Goal: Task Accomplishment & Management: Manage account settings

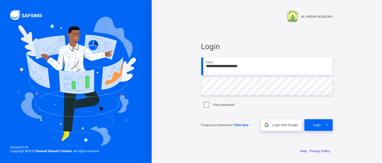
click at [261, 67] on input "**********" at bounding box center [266, 66] width 131 height 18
type input "**********"
click at [324, 123] on icon at bounding box center [326, 124] width 5 height 5
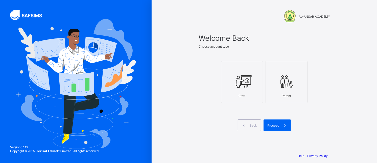
click at [255, 87] on div at bounding box center [242, 81] width 36 height 20
click at [279, 127] on span "Proceed" at bounding box center [273, 125] width 12 height 4
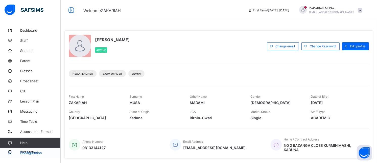
click at [31, 151] on span "Configuration" at bounding box center [40, 153] width 40 height 4
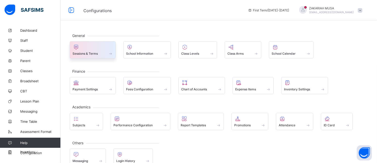
click at [110, 51] on span at bounding box center [93, 50] width 40 height 1
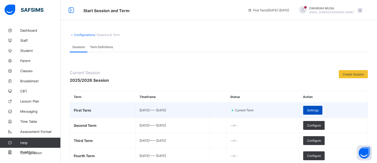
click at [319, 111] on span "Settings" at bounding box center [313, 110] width 12 height 4
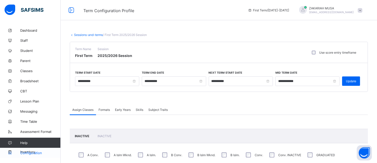
click at [30, 151] on span "Configuration" at bounding box center [40, 153] width 40 height 4
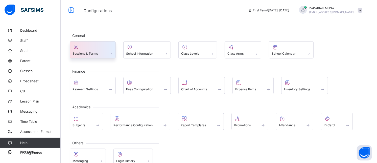
click at [113, 53] on span at bounding box center [110, 53] width 5 height 4
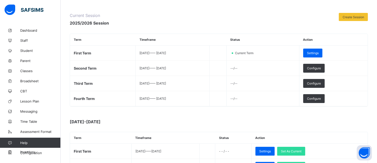
scroll to position [59, 0]
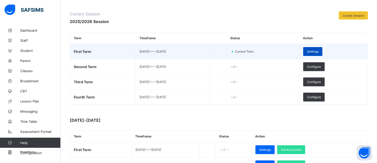
click at [319, 53] on span "Settings" at bounding box center [313, 52] width 12 height 4
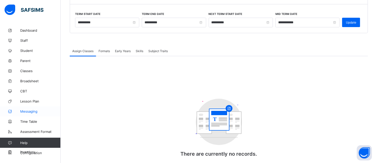
click at [29, 152] on span "Configuration" at bounding box center [40, 153] width 40 height 4
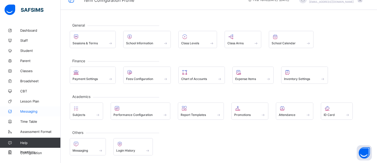
scroll to position [21, 0]
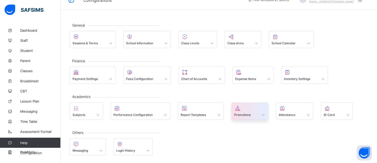
click at [250, 106] on div at bounding box center [250, 108] width 32 height 6
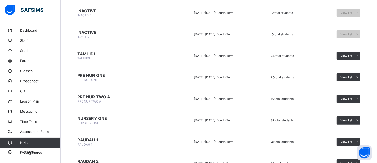
scroll to position [235, 0]
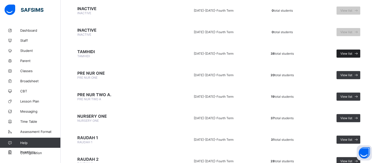
click at [352, 55] on span "View list" at bounding box center [346, 54] width 12 height 4
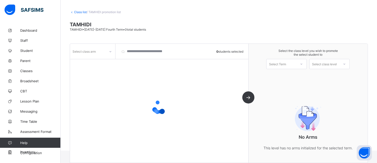
scroll to position [38, 0]
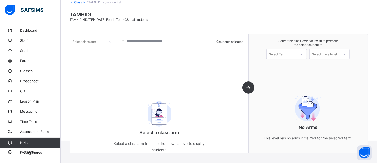
click at [296, 53] on div "Select Term" at bounding box center [282, 54] width 30 height 7
click at [291, 66] on div "First Term [DATE]-[DATE]" at bounding box center [287, 67] width 40 height 12
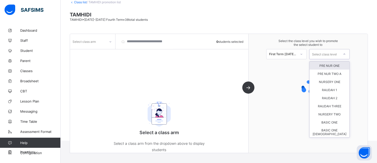
click at [325, 55] on div "Select class level" at bounding box center [324, 54] width 25 height 10
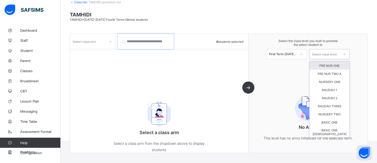
click at [125, 38] on input "search" at bounding box center [146, 41] width 56 height 15
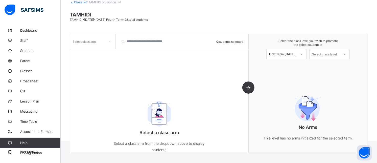
click at [337, 52] on div "Select class level" at bounding box center [324, 54] width 25 height 10
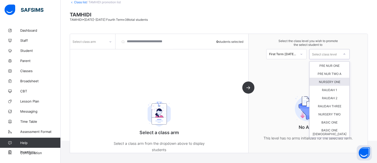
click at [284, 89] on div "No Arms This level has no arms initialized for the selected term." at bounding box center [307, 116] width 101 height 69
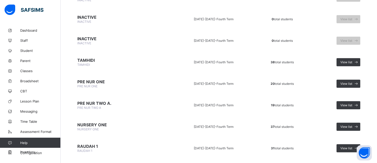
scroll to position [233, 0]
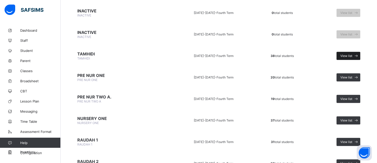
click at [348, 58] on span "View list" at bounding box center [346, 56] width 12 height 4
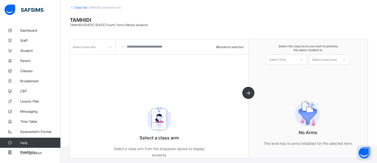
scroll to position [38, 0]
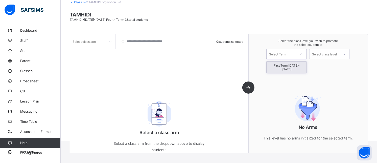
click at [292, 52] on div "Select Term" at bounding box center [282, 54] width 30 height 7
click at [289, 64] on div "First Term [DATE]-[DATE]" at bounding box center [287, 67] width 40 height 12
click at [321, 56] on div "Select class level" at bounding box center [324, 54] width 25 height 10
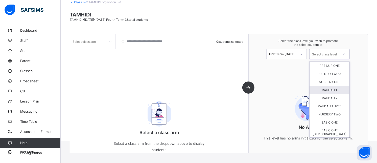
click at [339, 90] on div "RAUDAH 1" at bounding box center [330, 90] width 40 height 8
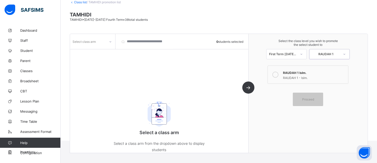
click at [280, 74] on div at bounding box center [275, 74] width 10 height 10
click at [306, 100] on span "Proceed" at bounding box center [308, 99] width 12 height 4
click at [249, 85] on div "Select class arm 0 students selected Select a class arm Select a class arm from…" at bounding box center [159, 93] width 179 height 119
click at [29, 70] on span "Classes" at bounding box center [40, 71] width 40 height 4
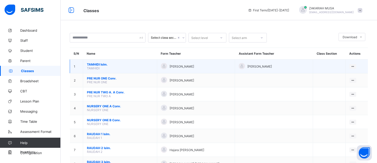
click at [105, 66] on span "[PERSON_NAME]." at bounding box center [120, 64] width 66 height 4
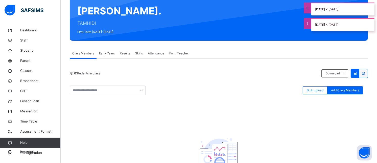
scroll to position [44, 0]
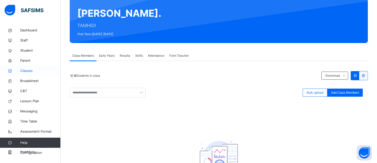
click at [26, 70] on span "Classes" at bounding box center [40, 70] width 40 height 5
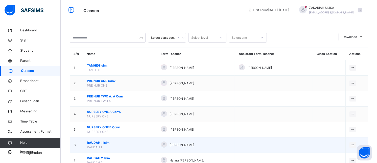
click at [104, 141] on span "RAUDAH 1 Islm." at bounding box center [120, 142] width 66 height 5
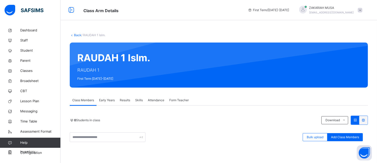
scroll to position [93, 0]
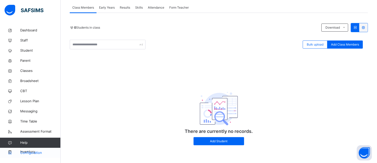
click at [34, 150] on link "Configuration" at bounding box center [30, 153] width 60 height 10
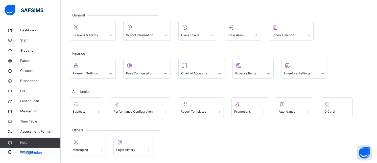
scroll to position [21, 0]
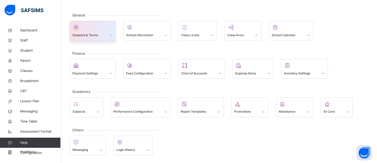
click at [105, 31] on span at bounding box center [93, 31] width 40 height 1
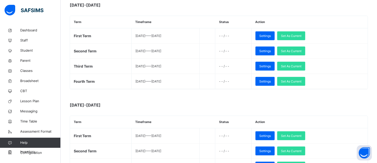
scroll to position [191, 0]
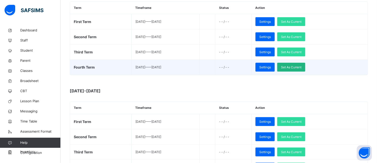
click at [301, 67] on span "Set As Current" at bounding box center [291, 67] width 20 height 5
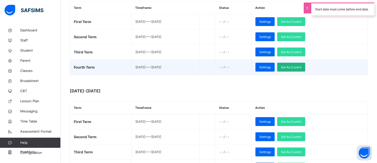
click at [301, 67] on span "Set As Current" at bounding box center [291, 67] width 20 height 5
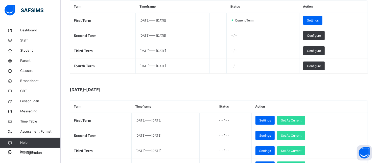
scroll to position [90, 0]
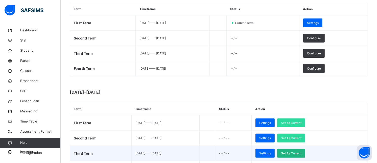
click at [301, 153] on span "Set As Current" at bounding box center [291, 153] width 20 height 5
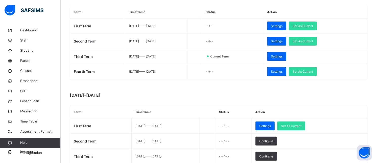
scroll to position [96, 0]
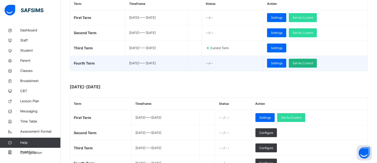
click at [313, 63] on span "Set As Current" at bounding box center [303, 63] width 20 height 5
click at [312, 63] on span "Set As Current" at bounding box center [303, 63] width 20 height 5
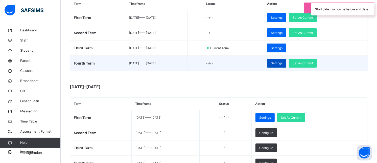
click at [286, 62] on div "Settings" at bounding box center [276, 63] width 19 height 9
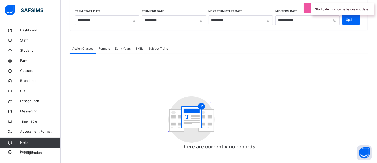
click at [105, 49] on div "Assign Classes Formats Early Years Skills Subject Traits Assign Classes More Op…" at bounding box center [219, 99] width 298 height 112
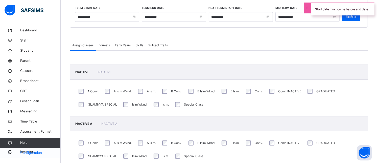
click at [39, 153] on span "Configuration" at bounding box center [40, 152] width 40 height 5
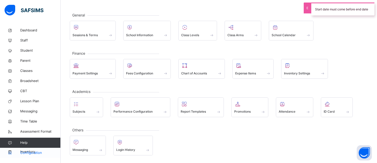
scroll to position [21, 0]
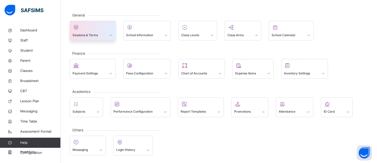
click at [93, 31] on span at bounding box center [93, 31] width 40 height 1
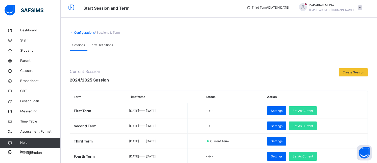
scroll to position [96, 0]
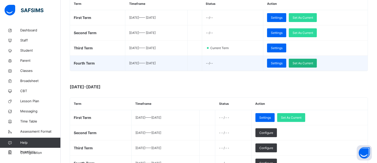
click at [309, 61] on span "Set As Current" at bounding box center [303, 63] width 20 height 5
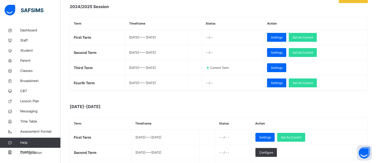
scroll to position [83, 0]
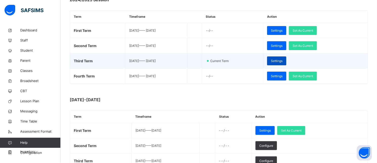
click at [282, 61] on span "Settings" at bounding box center [277, 61] width 12 height 5
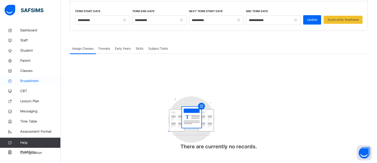
scroll to position [64, 0]
click at [29, 69] on span "Classes" at bounding box center [40, 70] width 40 height 5
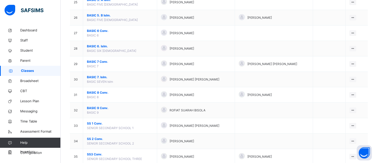
scroll to position [465, 0]
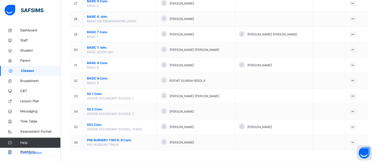
click at [30, 150] on link "Configuration" at bounding box center [30, 153] width 60 height 10
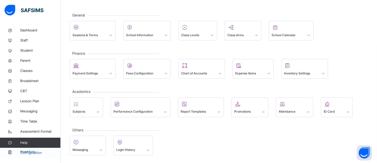
scroll to position [21, 0]
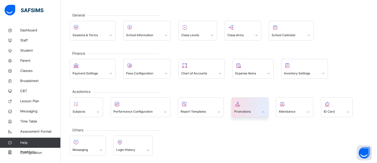
click at [247, 109] on span "Promotions" at bounding box center [242, 111] width 16 height 5
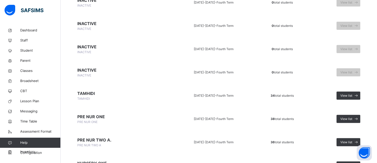
scroll to position [210, 0]
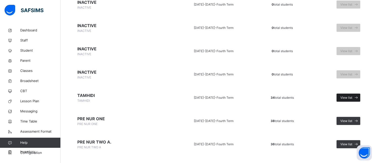
click at [351, 101] on div "View list" at bounding box center [349, 97] width 24 height 8
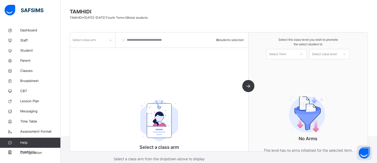
scroll to position [52, 0]
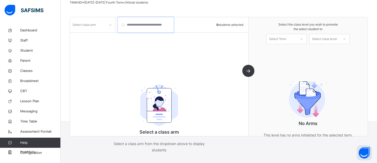
click at [123, 24] on input "search" at bounding box center [146, 24] width 56 height 15
click at [102, 25] on div "Select class arm" at bounding box center [88, 25] width 36 height 8
click at [93, 36] on div "Islm." at bounding box center [92, 36] width 45 height 9
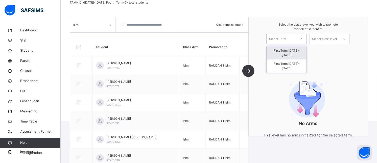
click at [296, 39] on div "Select Term" at bounding box center [282, 39] width 30 height 8
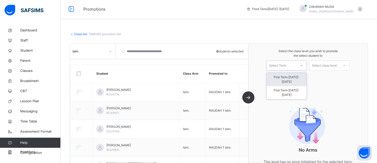
scroll to position [0, 0]
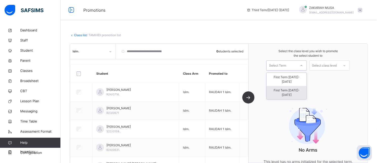
click at [299, 86] on div "First Term [DATE]-[DATE]" at bounding box center [287, 92] width 40 height 13
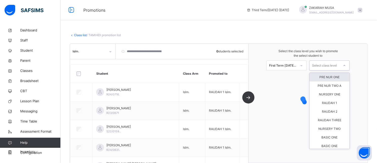
click at [326, 66] on div "Select class level" at bounding box center [324, 65] width 25 height 10
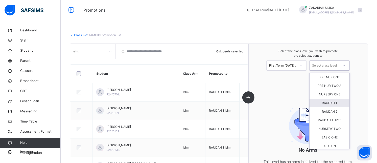
click at [328, 102] on div "RAUDAH 1" at bounding box center [330, 103] width 40 height 9
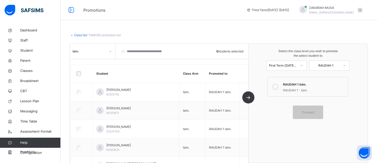
click at [278, 85] on icon at bounding box center [275, 87] width 6 height 6
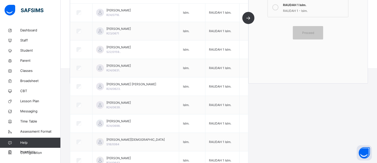
scroll to position [109, 0]
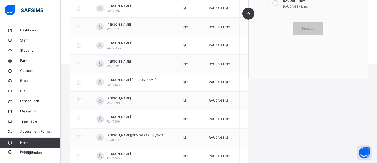
click at [249, 13] on div "Islm. 0 students selected Student Class Arm Promoted to [PERSON_NAME] R24/0716.…" at bounding box center [159, 19] width 179 height 119
click at [249, 14] on div "Islm. 0 students selected Student Class Arm Promoted to [PERSON_NAME] R24/0716.…" at bounding box center [159, 19] width 179 height 119
click at [314, 28] on span "Proceed" at bounding box center [308, 28] width 12 height 5
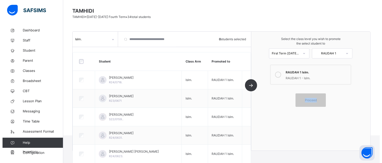
scroll to position [31, 0]
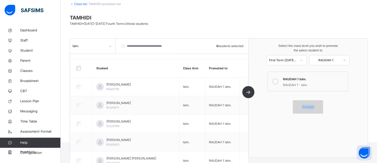
click at [311, 109] on span "Proceed" at bounding box center [308, 107] width 12 height 5
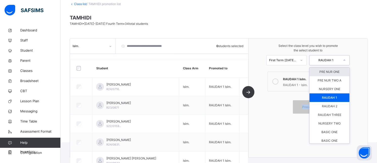
click at [337, 58] on div "RAUDAH 1" at bounding box center [326, 60] width 28 height 5
click at [331, 44] on span "Select the class level you wish to promote the select student to" at bounding box center [308, 47] width 109 height 9
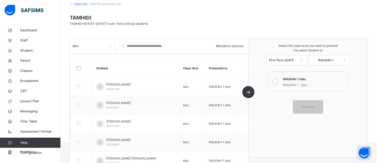
click at [303, 59] on icon at bounding box center [301, 60] width 3 height 5
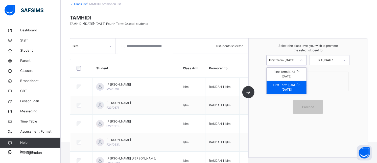
click at [291, 81] on div "First Term [DATE]-[DATE]" at bounding box center [287, 87] width 40 height 13
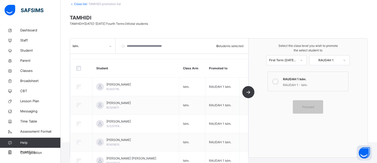
click at [291, 79] on div "RAUDAH 1 Islm." at bounding box center [314, 79] width 63 height 6
click at [278, 79] on icon at bounding box center [275, 81] width 6 height 6
click at [285, 79] on label "RAUDAH 1 Islm. RAUDAH 1 - Islm." at bounding box center [308, 82] width 81 height 20
click at [249, 91] on div "Islm. 0 students selected Student Class Arm Promoted to [PERSON_NAME] R24/0716.…" at bounding box center [159, 97] width 179 height 119
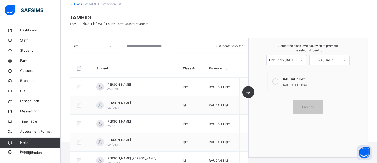
click at [249, 91] on div "Islm. 0 students selected Student Class Arm Promoted to [PERSON_NAME] R24/0716.…" at bounding box center [159, 97] width 179 height 119
click at [325, 62] on div "RAUDAH 1" at bounding box center [326, 60] width 28 height 5
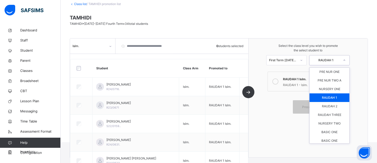
click at [331, 97] on div "RAUDAH 1" at bounding box center [330, 97] width 40 height 9
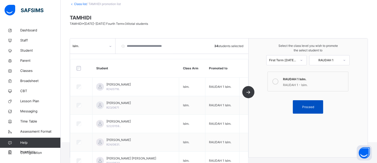
click at [310, 105] on span "Proceed" at bounding box center [308, 107] width 12 height 5
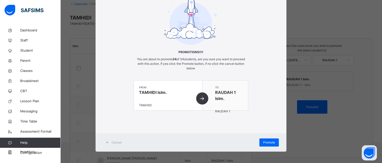
scroll to position [30, 0]
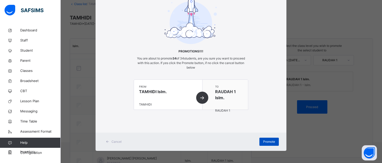
click at [268, 140] on span "Promote" at bounding box center [269, 141] width 12 height 5
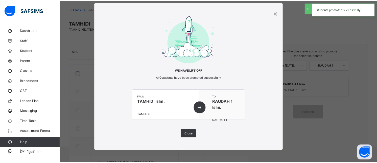
scroll to position [31, 0]
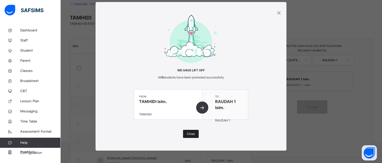
click at [188, 132] on span "Close" at bounding box center [191, 133] width 8 height 5
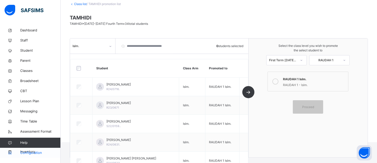
click at [27, 153] on span "Configuration" at bounding box center [40, 152] width 40 height 5
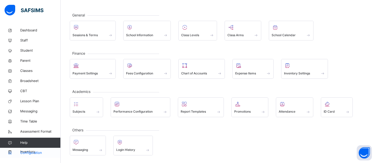
scroll to position [21, 0]
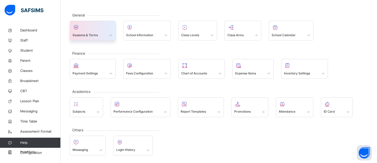
click at [98, 29] on div at bounding box center [93, 27] width 40 height 8
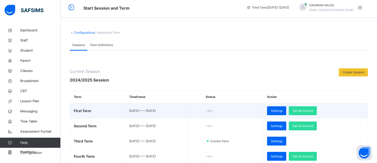
scroll to position [31, 0]
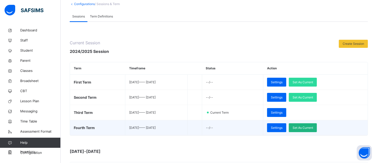
click at [313, 127] on span "Set As Current" at bounding box center [303, 127] width 20 height 5
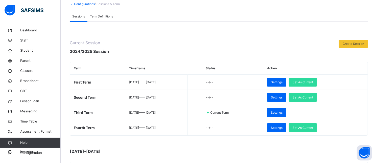
scroll to position [0, 0]
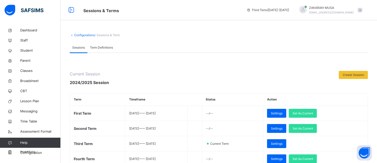
click at [107, 46] on span "Term Definitions" at bounding box center [101, 47] width 23 height 5
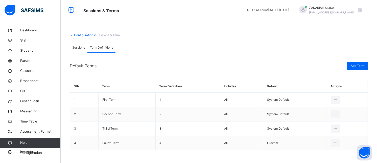
scroll to position [3, 0]
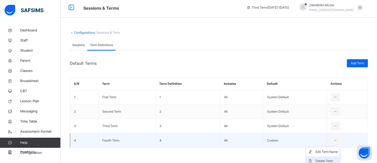
click at [330, 159] on div "Delete Term" at bounding box center [327, 160] width 22 height 5
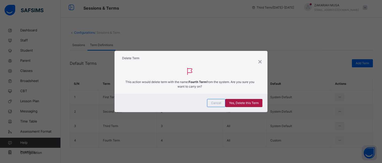
click at [247, 102] on span "Yes, Delete this Term" at bounding box center [244, 103] width 30 height 5
click at [217, 103] on span "Cancel" at bounding box center [216, 103] width 10 height 5
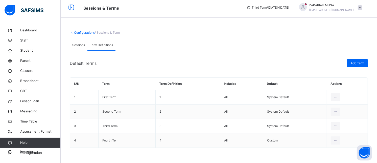
scroll to position [0, 0]
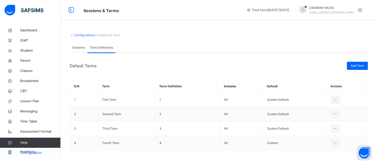
click at [29, 150] on span "Configuration" at bounding box center [40, 152] width 40 height 5
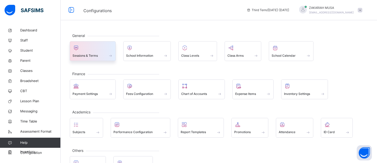
click at [94, 49] on div at bounding box center [93, 48] width 40 height 8
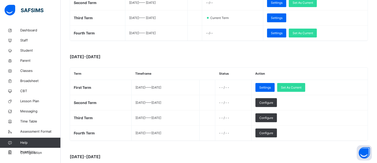
scroll to position [147, 0]
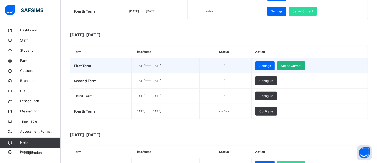
click at [301, 63] on span "Set As Current" at bounding box center [291, 65] width 20 height 5
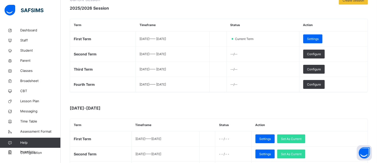
scroll to position [76, 0]
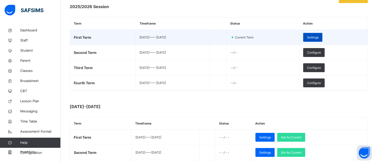
click at [319, 36] on span "Settings" at bounding box center [313, 37] width 12 height 5
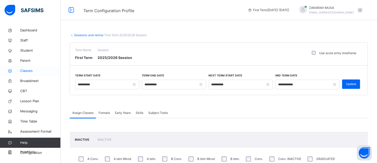
click at [26, 69] on span "Classes" at bounding box center [40, 70] width 40 height 5
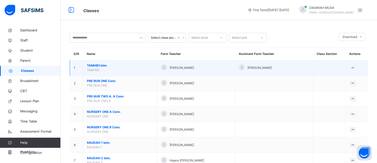
click at [105, 67] on span "[PERSON_NAME]." at bounding box center [120, 65] width 66 height 5
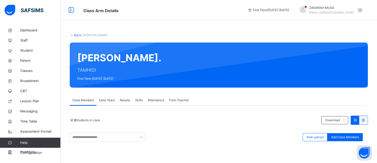
click at [107, 101] on span "Early Years" at bounding box center [107, 100] width 16 height 5
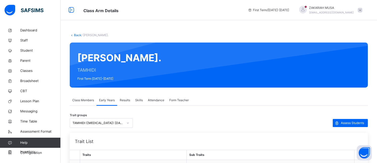
click at [130, 99] on span "Results" at bounding box center [125, 100] width 10 height 5
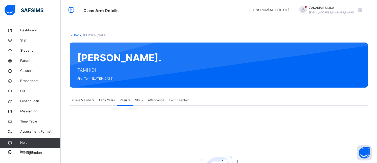
click at [88, 100] on span "Class Members" at bounding box center [83, 100] width 22 height 5
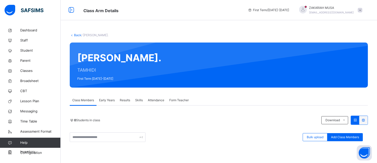
click at [107, 100] on span "Early Years" at bounding box center [107, 100] width 16 height 5
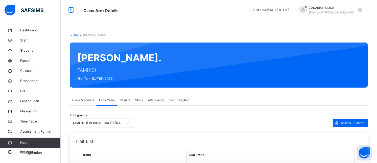
click at [130, 98] on span "Results" at bounding box center [125, 100] width 10 height 5
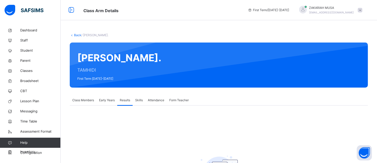
click at [140, 99] on span "Skills" at bounding box center [139, 100] width 8 height 5
click at [158, 99] on span "Attendance" at bounding box center [156, 100] width 16 height 5
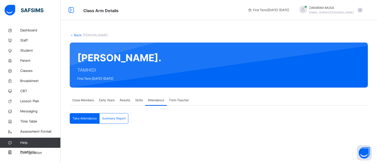
click at [181, 98] on span "Form Teacher" at bounding box center [178, 100] width 19 height 5
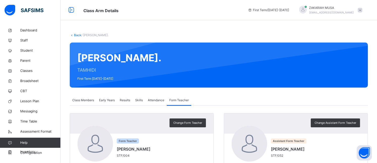
click at [79, 99] on span "Class Members" at bounding box center [83, 100] width 22 height 5
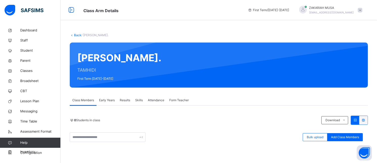
click at [112, 99] on span "Early Years" at bounding box center [107, 100] width 16 height 5
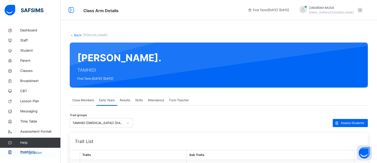
click at [27, 151] on span "Configuration" at bounding box center [40, 152] width 40 height 5
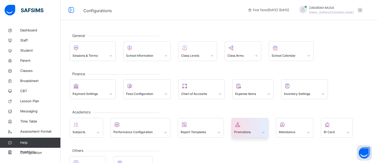
click at [240, 130] on span "Promotions" at bounding box center [242, 132] width 16 height 5
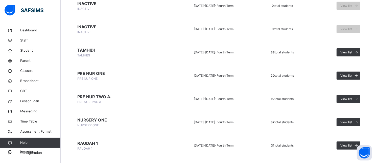
scroll to position [246, 0]
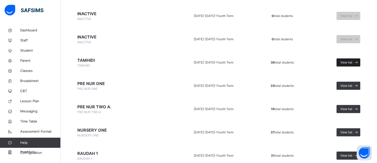
click at [359, 61] on icon at bounding box center [356, 63] width 5 height 6
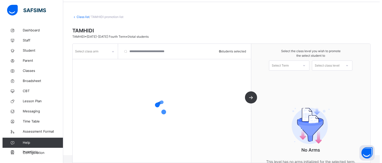
scroll to position [37, 0]
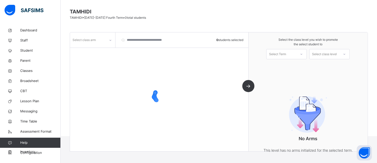
click at [108, 41] on div at bounding box center [110, 40] width 9 height 8
click at [96, 52] on div "Islm." at bounding box center [92, 51] width 45 height 9
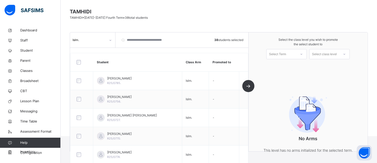
click at [286, 52] on div "Select Term" at bounding box center [277, 54] width 17 height 10
click at [287, 66] on div "First Term [DATE]-[DATE]" at bounding box center [287, 67] width 40 height 13
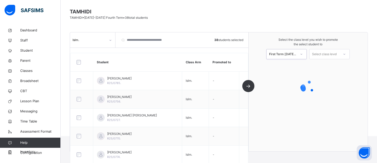
click at [334, 54] on div "Select class level" at bounding box center [324, 54] width 25 height 10
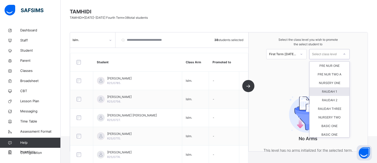
click at [334, 92] on div "RAUDAH 1" at bounding box center [330, 91] width 40 height 9
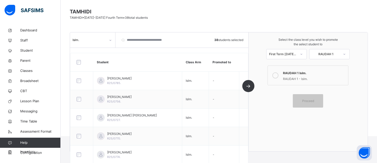
click at [278, 75] on icon at bounding box center [275, 75] width 6 height 6
click at [312, 99] on span "Proceed" at bounding box center [308, 101] width 12 height 5
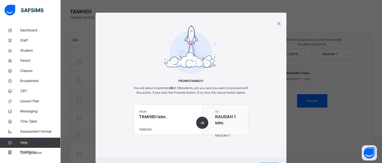
click at [200, 129] on div "from [PERSON_NAME]. TAMHIDI" at bounding box center [168, 120] width 68 height 30
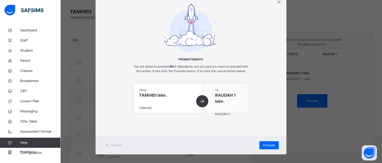
scroll to position [30, 0]
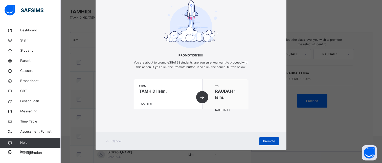
click at [273, 142] on span "Promote" at bounding box center [269, 141] width 12 height 5
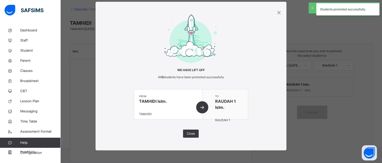
click at [191, 133] on span "Close" at bounding box center [191, 133] width 8 height 5
click at [278, 13] on div "Class list / TAMHIDI promotion list [PERSON_NAME] • [DATE]-[DATE] Fourth Term •…" at bounding box center [221, 73] width 321 height 148
click at [276, 12] on div "Class list / TAMHIDI promotion list [PERSON_NAME] • [DATE]-[DATE] Fourth Term •…" at bounding box center [221, 73] width 321 height 148
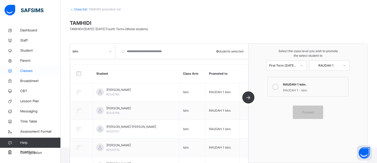
scroll to position [37, 0]
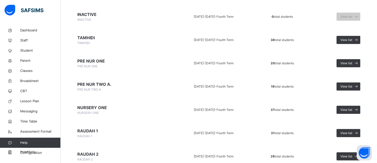
scroll to position [270, 0]
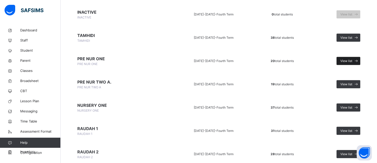
click at [349, 61] on span "View list" at bounding box center [346, 61] width 12 height 5
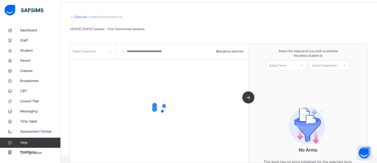
scroll to position [37, 0]
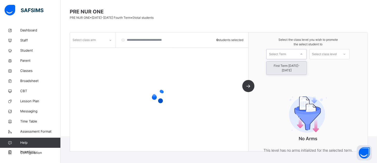
click at [302, 52] on div at bounding box center [301, 54] width 9 height 9
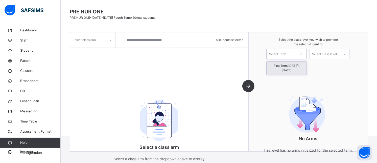
click at [294, 66] on div "First Term [DATE]-[DATE]" at bounding box center [287, 67] width 40 height 13
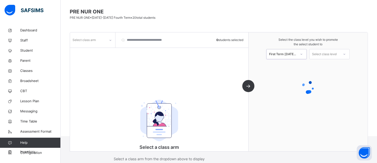
click at [324, 56] on div "Select class level" at bounding box center [324, 54] width 25 height 10
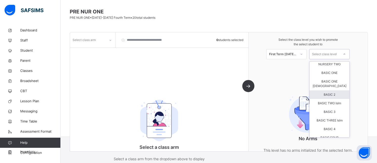
scroll to position [0, 0]
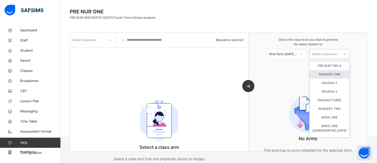
click at [344, 74] on div "NURSERY ONE" at bounding box center [330, 74] width 40 height 9
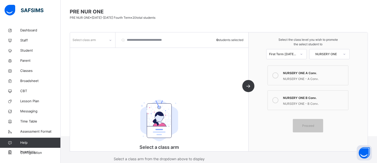
click at [276, 75] on icon at bounding box center [275, 75] width 6 height 6
click at [81, 40] on div "Select class arm" at bounding box center [84, 40] width 23 height 10
click at [85, 50] on div "Conv." at bounding box center [92, 51] width 45 height 9
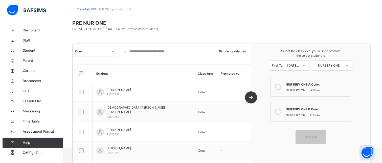
scroll to position [37, 0]
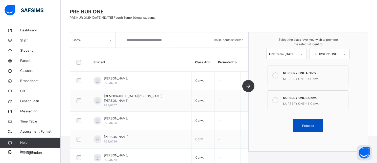
click at [308, 124] on span "Proceed" at bounding box center [308, 125] width 12 height 5
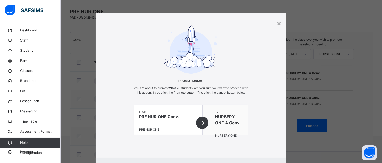
scroll to position [30, 0]
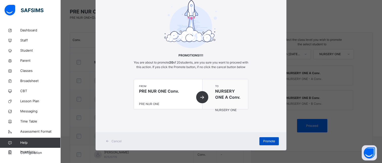
click at [271, 140] on span "Promote" at bounding box center [269, 141] width 12 height 5
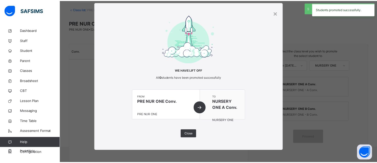
scroll to position [37, 0]
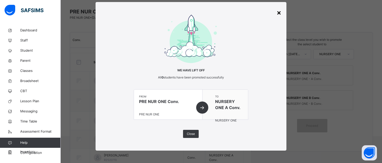
click at [277, 13] on div "×" at bounding box center [278, 12] width 5 height 11
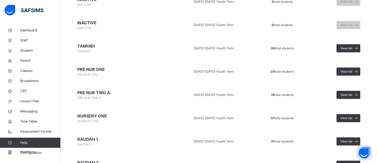
scroll to position [258, 0]
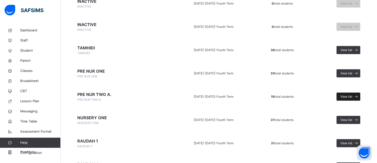
click at [351, 95] on span "View list" at bounding box center [346, 96] width 12 height 5
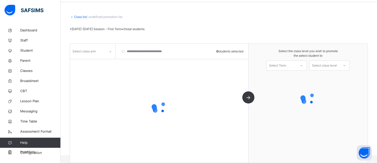
scroll to position [37, 0]
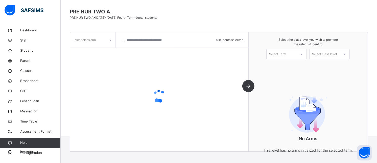
click at [295, 54] on div "Select Term" at bounding box center [282, 54] width 30 height 8
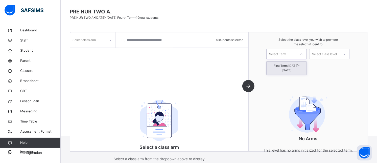
click at [294, 64] on div "First Term [DATE]-[DATE]" at bounding box center [287, 67] width 40 height 13
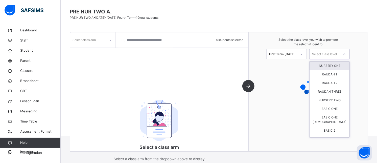
click at [322, 54] on div "Select class level" at bounding box center [324, 54] width 25 height 10
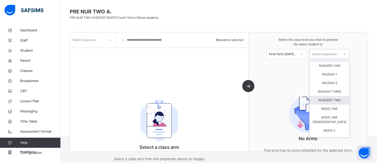
click at [329, 99] on div "NURSERY TWO" at bounding box center [330, 100] width 40 height 9
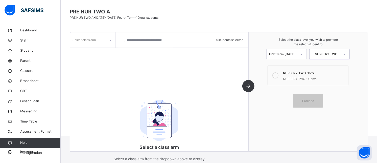
click at [99, 41] on div "Select class arm" at bounding box center [88, 40] width 36 height 8
click at [93, 52] on div "A Conv." at bounding box center [92, 51] width 45 height 9
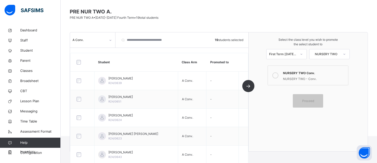
click at [278, 76] on icon at bounding box center [275, 75] width 6 height 6
click at [314, 102] on span "Proceed" at bounding box center [308, 101] width 12 height 5
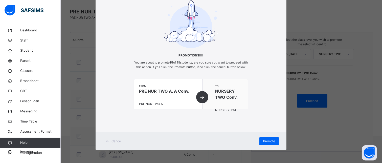
scroll to position [30, 0]
click at [273, 140] on span "Promote" at bounding box center [269, 141] width 12 height 5
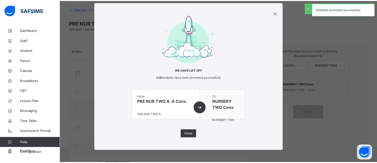
scroll to position [37, 0]
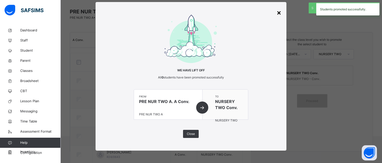
click at [276, 11] on div "×" at bounding box center [278, 12] width 5 height 11
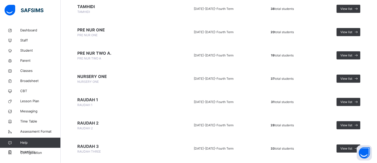
scroll to position [297, 0]
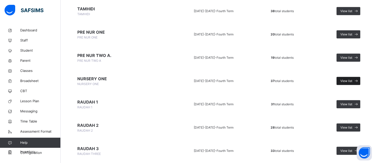
click at [352, 82] on span "View list" at bounding box center [346, 81] width 12 height 5
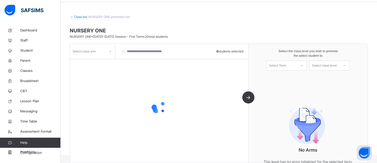
scroll to position [37, 0]
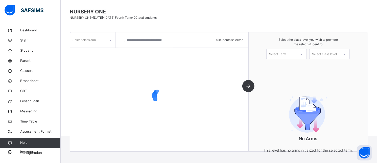
click at [294, 55] on div "Select Term" at bounding box center [282, 54] width 30 height 8
click at [293, 64] on div "First Term [DATE]-[DATE]" at bounding box center [287, 67] width 40 height 13
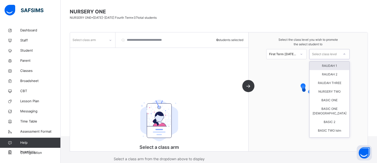
click at [322, 53] on div "Select class level" at bounding box center [324, 54] width 25 height 10
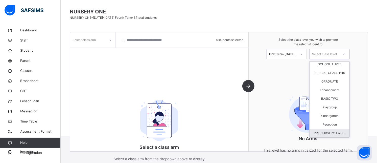
scroll to position [226, 0]
click at [337, 131] on div "PRE NURSERY TWO B" at bounding box center [330, 133] width 40 height 9
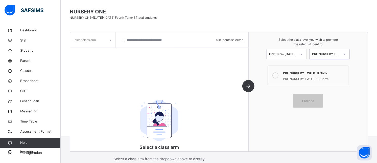
click at [280, 71] on div at bounding box center [275, 75] width 10 height 12
click at [103, 38] on div "Select class arm" at bounding box center [88, 40] width 36 height 8
click at [97, 54] on div "A Conv." at bounding box center [92, 51] width 45 height 9
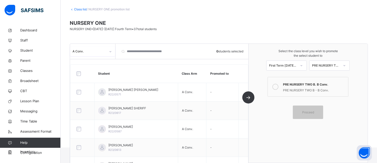
scroll to position [37, 0]
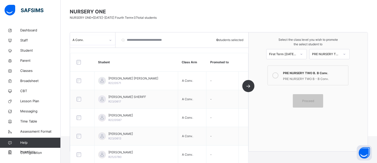
click at [336, 55] on div "PRE NURSERY TWO B" at bounding box center [326, 54] width 28 height 5
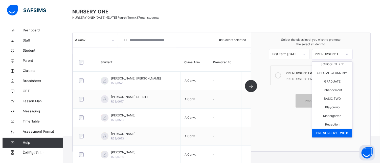
scroll to position [226, 0]
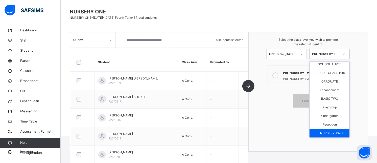
click at [337, 129] on div "PRE NURSERY TWO B" at bounding box center [330, 133] width 40 height 9
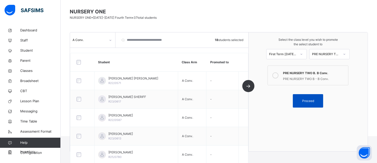
click at [310, 99] on span "Proceed" at bounding box center [308, 101] width 12 height 5
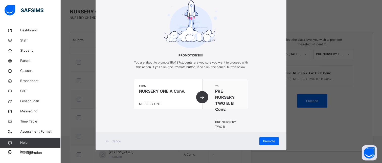
scroll to position [30, 0]
click at [263, 142] on span "Promote" at bounding box center [269, 141] width 12 height 5
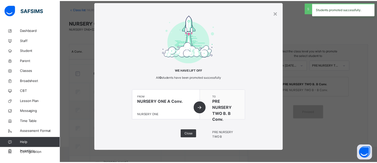
scroll to position [37, 0]
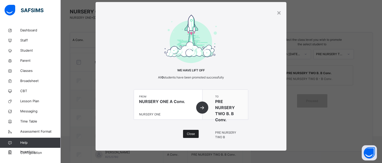
click at [187, 133] on span "Close" at bounding box center [191, 133] width 8 height 5
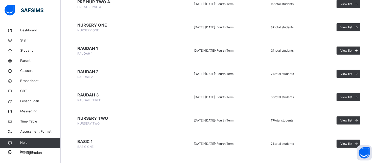
scroll to position [342, 0]
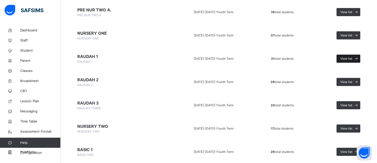
click at [347, 58] on span "View list" at bounding box center [346, 58] width 12 height 5
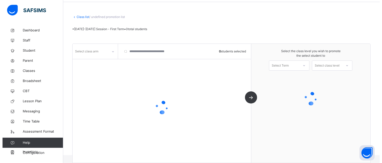
scroll to position [37, 0]
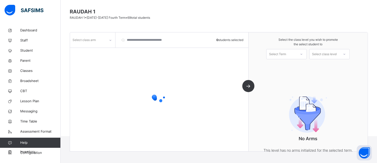
click at [107, 39] on div at bounding box center [110, 40] width 9 height 8
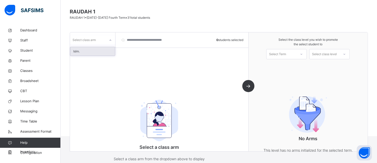
click at [96, 52] on div "Islm." at bounding box center [92, 51] width 45 height 9
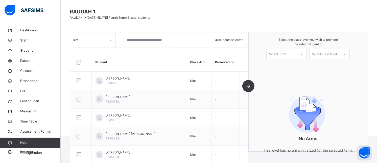
click at [296, 54] on div "Select Term" at bounding box center [282, 54] width 30 height 8
click at [292, 66] on div "First Term [DATE]-[DATE]" at bounding box center [287, 67] width 40 height 13
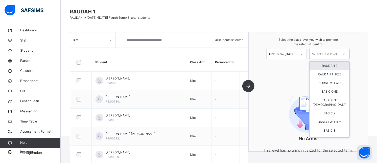
click at [324, 53] on div "Select class level" at bounding box center [324, 54] width 25 height 10
click at [338, 67] on div "RAUDAH 2" at bounding box center [330, 65] width 40 height 9
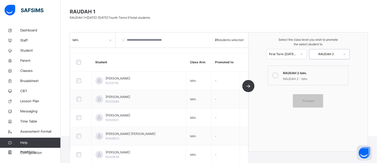
click at [280, 74] on div at bounding box center [275, 75] width 10 height 12
click at [310, 100] on span "Proceed" at bounding box center [308, 101] width 12 height 5
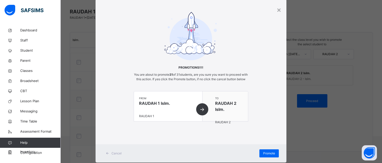
scroll to position [30, 0]
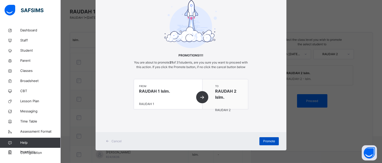
click at [271, 139] on span "Promote" at bounding box center [269, 141] width 12 height 5
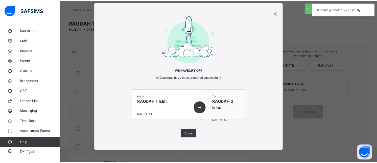
scroll to position [37, 0]
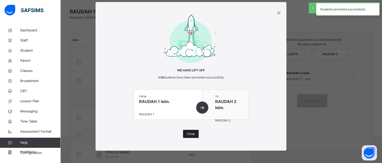
click at [191, 133] on span "Close" at bounding box center [191, 133] width 8 height 5
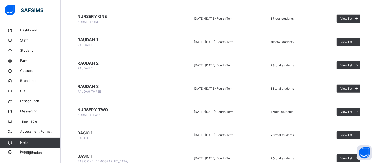
scroll to position [361, 0]
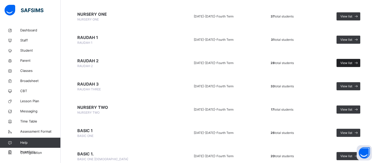
click at [350, 61] on span "View list" at bounding box center [346, 63] width 12 height 5
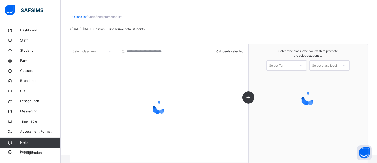
scroll to position [18, 0]
click at [292, 64] on div "Select the class level you wish to promote the select student to Select Term Se…" at bounding box center [308, 103] width 119 height 119
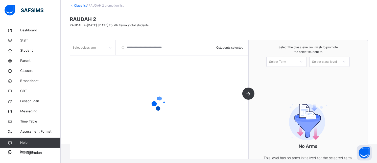
scroll to position [37, 0]
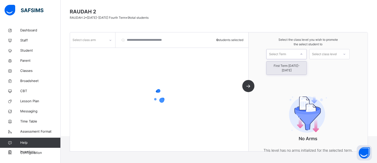
click at [291, 58] on div "Select Term" at bounding box center [286, 54] width 40 height 10
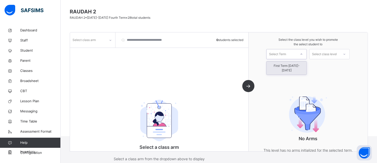
click at [291, 65] on div "First Term [DATE]-[DATE]" at bounding box center [287, 67] width 40 height 13
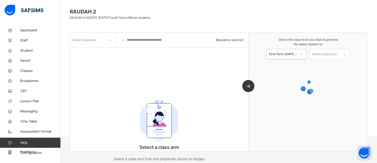
click at [326, 53] on div "Select class level" at bounding box center [324, 54] width 25 height 10
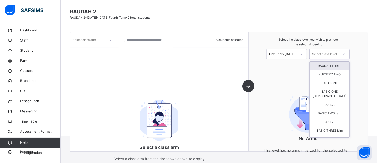
click at [334, 66] on div "RAUDAH THREE" at bounding box center [330, 65] width 40 height 9
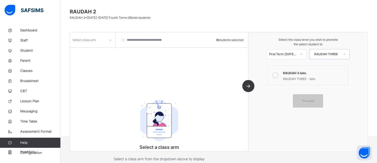
click at [98, 39] on div "Select class arm" at bounding box center [88, 40] width 36 height 8
click at [94, 53] on div "Islm." at bounding box center [92, 51] width 45 height 9
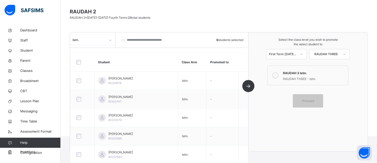
click at [278, 73] on icon at bounding box center [275, 75] width 6 height 6
click at [302, 100] on span "Proceed" at bounding box center [308, 101] width 23 height 5
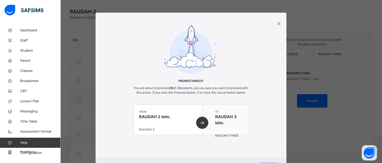
scroll to position [30, 0]
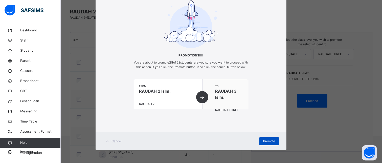
click at [263, 142] on span "Promote" at bounding box center [269, 141] width 12 height 5
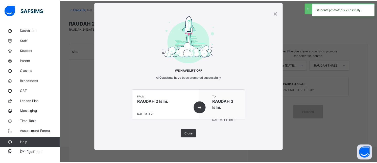
scroll to position [37, 0]
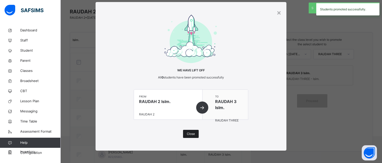
click at [187, 132] on span "Close" at bounding box center [191, 133] width 8 height 5
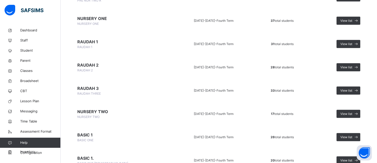
scroll to position [405, 0]
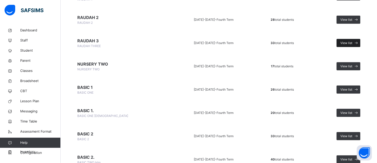
click at [351, 42] on span "View list" at bounding box center [346, 43] width 12 height 5
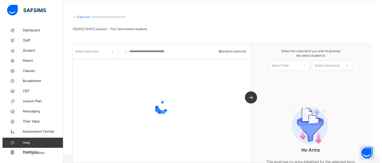
scroll to position [37, 0]
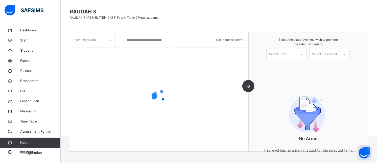
click at [103, 41] on div "Select class arm" at bounding box center [88, 40] width 36 height 8
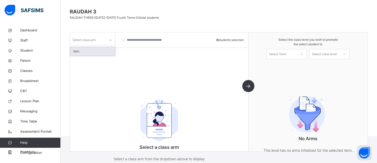
click at [98, 50] on div "Islm." at bounding box center [92, 51] width 45 height 9
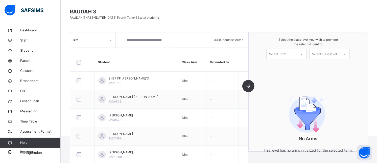
click at [284, 51] on div "Select Term" at bounding box center [277, 54] width 17 height 10
click at [288, 67] on div "First Term [DATE]-[DATE]" at bounding box center [287, 67] width 40 height 13
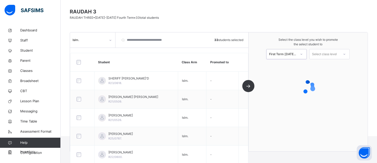
click at [330, 52] on div "Select class level" at bounding box center [324, 54] width 25 height 10
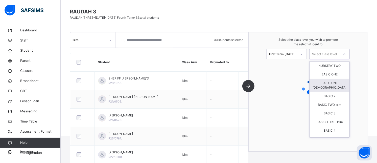
click at [337, 84] on div "BASIC ONE [DEMOGRAPHIC_DATA]" at bounding box center [330, 85] width 40 height 13
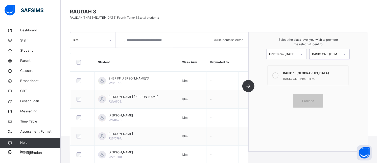
click at [291, 75] on div "BASIC 1. [GEOGRAPHIC_DATA]." at bounding box center [314, 72] width 63 height 6
click at [314, 100] on span "Proceed" at bounding box center [308, 101] width 12 height 5
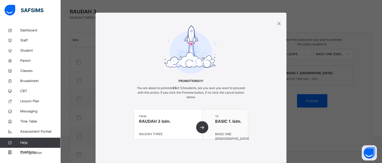
scroll to position [30, 0]
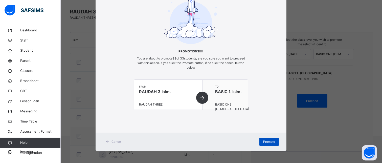
click at [264, 139] on span "Promote" at bounding box center [269, 141] width 12 height 5
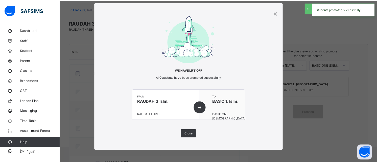
scroll to position [37, 0]
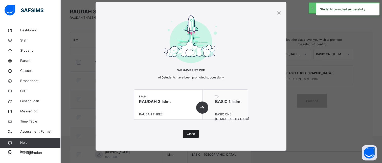
click at [188, 134] on span "Close" at bounding box center [191, 133] width 8 height 5
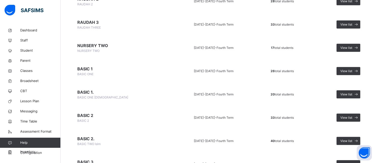
scroll to position [435, 0]
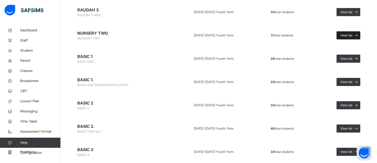
click at [350, 37] on span "View list" at bounding box center [346, 35] width 12 height 5
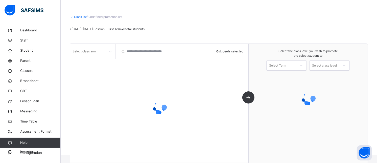
scroll to position [37, 0]
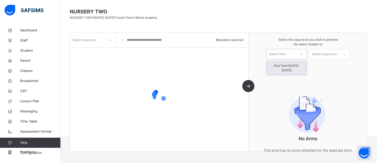
click at [286, 55] on div "Select Term" at bounding box center [277, 54] width 17 height 10
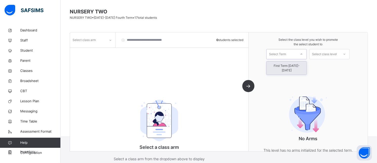
click at [287, 65] on div "First Term [DATE]-[DATE]" at bounding box center [287, 67] width 40 height 13
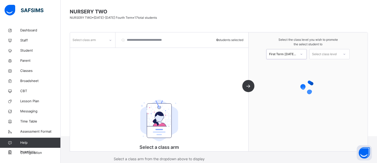
click at [328, 56] on div "Select class level" at bounding box center [324, 54] width 25 height 10
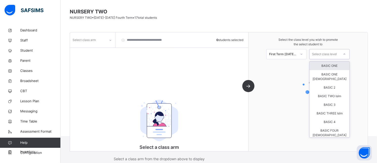
click at [335, 65] on div "BASIC ONE" at bounding box center [330, 65] width 40 height 9
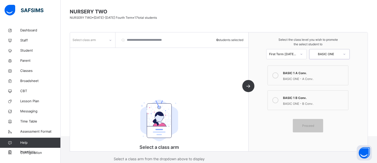
click at [107, 38] on div at bounding box center [110, 40] width 9 height 8
click at [95, 49] on div "Conv." at bounding box center [92, 51] width 45 height 9
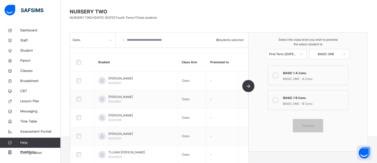
click at [277, 73] on icon at bounding box center [275, 75] width 6 height 6
click at [309, 126] on span "Proceed" at bounding box center [308, 125] width 12 height 5
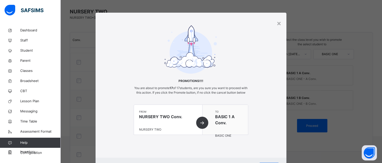
scroll to position [30, 0]
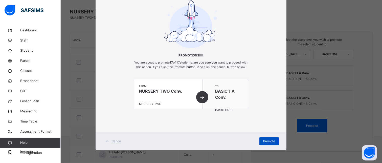
click at [275, 139] on div "Promote" at bounding box center [268, 141] width 19 height 8
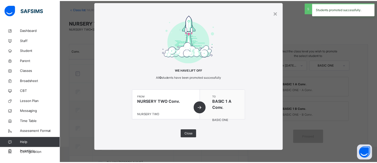
scroll to position [37, 0]
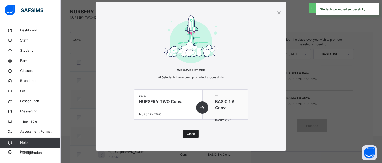
click at [189, 131] on span "Close" at bounding box center [191, 133] width 8 height 5
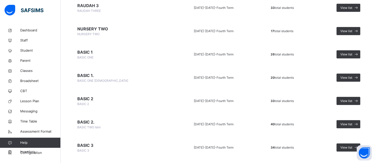
scroll to position [429, 0]
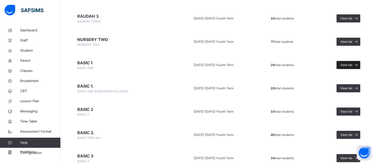
click at [352, 64] on span "View list" at bounding box center [346, 65] width 12 height 5
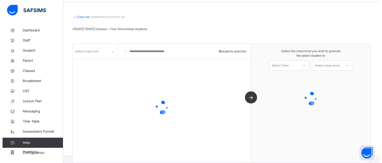
scroll to position [18, 0]
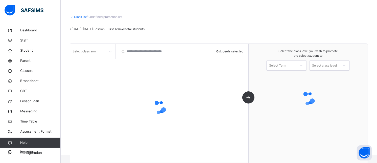
click at [103, 53] on div "Select class arm" at bounding box center [88, 51] width 36 height 8
click at [103, 51] on div "Select class arm" at bounding box center [88, 51] width 36 height 8
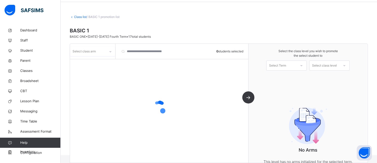
click at [103, 51] on div "Select class arm" at bounding box center [88, 51] width 36 height 8
click at [94, 62] on div "A Conv." at bounding box center [92, 62] width 45 height 9
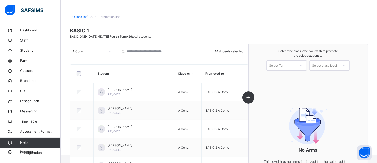
click at [286, 66] on div "Select Term" at bounding box center [277, 65] width 17 height 10
click at [287, 76] on div "First Term [DATE]-[DATE]" at bounding box center [287, 79] width 40 height 13
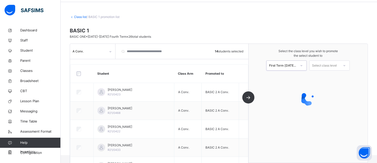
click at [326, 68] on div "Select class level" at bounding box center [324, 65] width 25 height 10
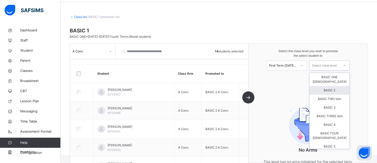
click at [335, 86] on div "BASIC 2" at bounding box center [330, 90] width 40 height 9
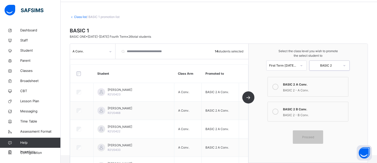
click at [277, 84] on icon at bounding box center [275, 87] width 6 height 6
click at [310, 136] on span "Proceed" at bounding box center [308, 136] width 12 height 5
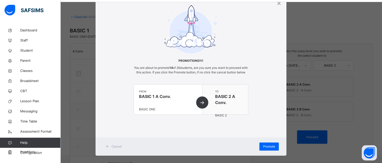
scroll to position [30, 0]
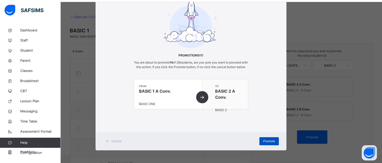
click at [267, 140] on span "Promote" at bounding box center [269, 141] width 12 height 5
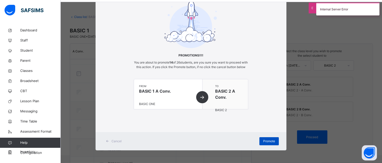
click at [267, 140] on span "Promote" at bounding box center [269, 141] width 12 height 5
click at [267, 140] on div "Promote" at bounding box center [268, 141] width 19 height 8
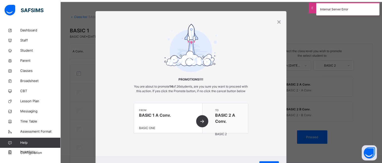
scroll to position [0, 0]
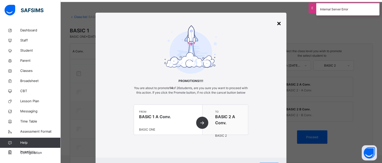
click at [277, 23] on div "×" at bounding box center [278, 23] width 5 height 11
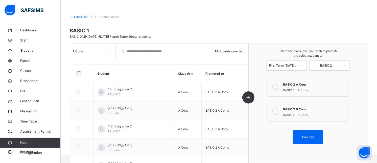
click at [278, 112] on icon at bounding box center [275, 111] width 6 height 6
click at [306, 136] on span "Proceed" at bounding box center [308, 136] width 12 height 5
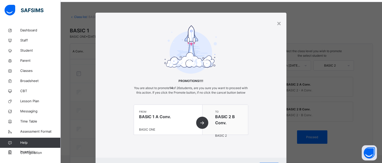
drag, startPoint x: 379, startPoint y: 56, endPoint x: 371, endPoint y: 101, distance: 45.6
click at [371, 101] on div "× Promotions!!!! You are about to promote 14 of 26 students, are you sure you w…" at bounding box center [191, 81] width 382 height 163
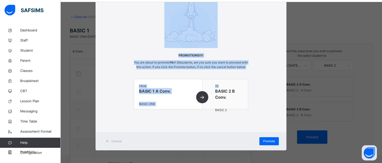
scroll to position [30, 0]
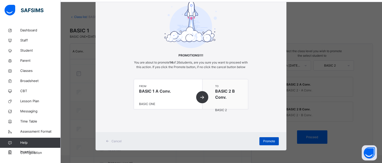
click at [272, 139] on span "Promote" at bounding box center [269, 141] width 12 height 5
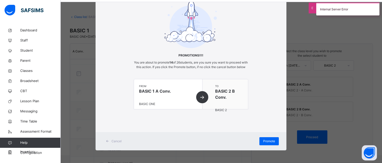
scroll to position [0, 0]
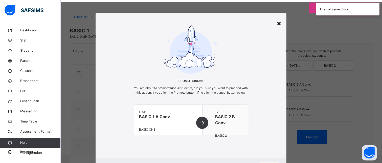
click at [277, 24] on div "×" at bounding box center [278, 23] width 5 height 11
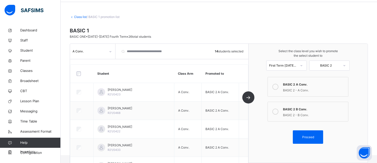
click at [278, 86] on icon at bounding box center [275, 87] width 6 height 6
click at [312, 133] on div "Proceed" at bounding box center [308, 136] width 30 height 13
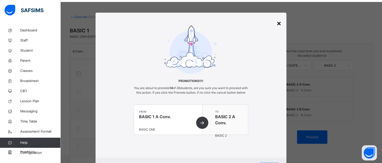
click at [278, 22] on div "×" at bounding box center [278, 23] width 5 height 11
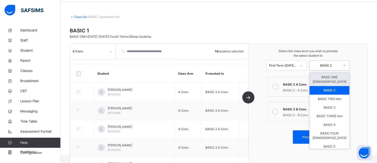
click at [334, 65] on div "BASIC 2" at bounding box center [326, 65] width 28 height 5
click at [341, 78] on div "BASIC ONE [DEMOGRAPHIC_DATA]" at bounding box center [330, 79] width 40 height 13
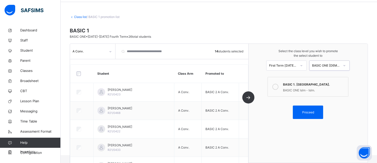
click at [331, 65] on div "BASIC ONE [DEMOGRAPHIC_DATA]" at bounding box center [326, 65] width 28 height 5
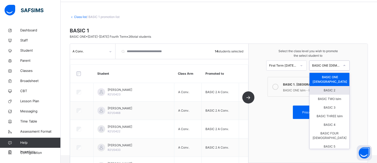
click at [330, 86] on div "BASIC 2" at bounding box center [330, 90] width 40 height 9
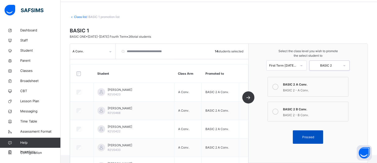
click at [310, 133] on div "Proceed" at bounding box center [308, 136] width 30 height 13
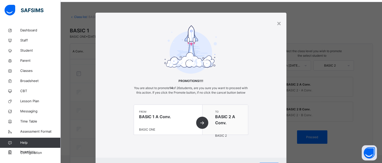
scroll to position [30, 0]
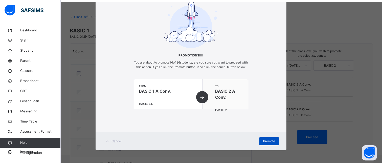
click at [267, 140] on span "Promote" at bounding box center [269, 141] width 12 height 5
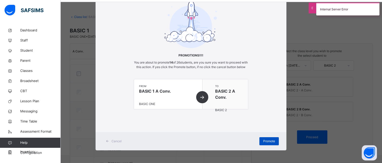
click at [267, 140] on span "Promote" at bounding box center [269, 141] width 12 height 5
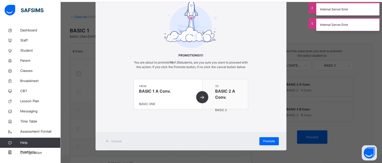
click at [201, 97] on div "from BASIC 1 A Conv. BASIC ONE" at bounding box center [168, 94] width 68 height 30
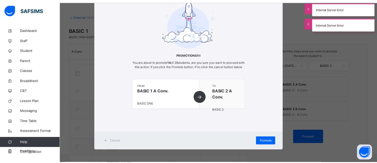
scroll to position [0, 0]
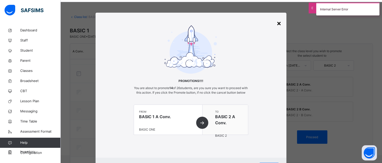
click at [276, 24] on div "×" at bounding box center [278, 23] width 5 height 11
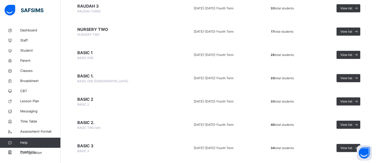
scroll to position [448, 0]
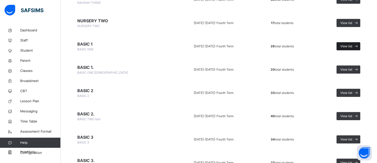
click at [352, 46] on span "View list" at bounding box center [346, 46] width 12 height 5
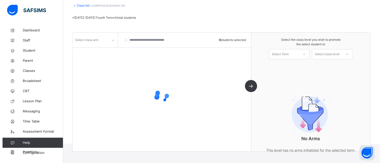
scroll to position [37, 0]
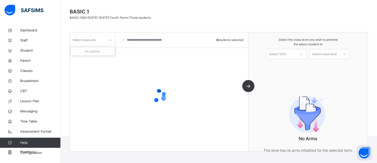
click at [104, 40] on div "Select class arm" at bounding box center [88, 40] width 36 height 8
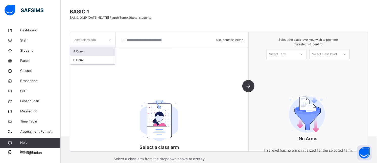
click at [99, 51] on div "A Conv." at bounding box center [92, 51] width 45 height 9
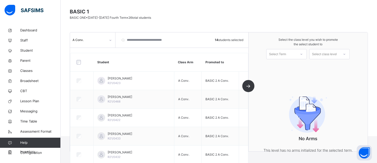
click at [286, 56] on div "Select Term" at bounding box center [277, 54] width 17 height 10
click at [293, 67] on div "First Term [DATE]-[DATE]" at bounding box center [287, 67] width 40 height 13
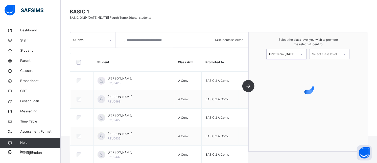
click at [327, 54] on div "Select class level" at bounding box center [324, 54] width 25 height 10
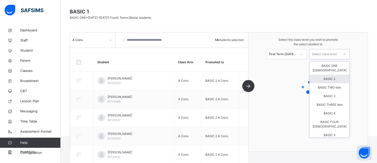
click at [333, 75] on div "BASIC 2" at bounding box center [330, 79] width 40 height 9
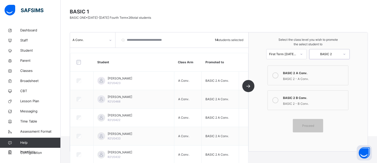
click at [278, 75] on icon at bounding box center [275, 75] width 6 height 6
click at [314, 126] on span "Proceed" at bounding box center [308, 125] width 12 height 5
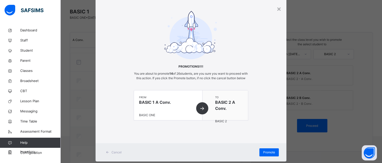
scroll to position [30, 0]
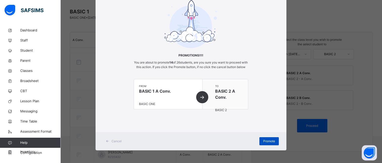
click at [269, 141] on span "Promote" at bounding box center [269, 141] width 12 height 5
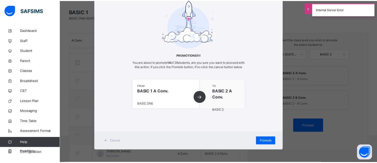
scroll to position [0, 0]
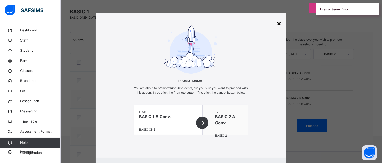
click at [277, 23] on div "×" at bounding box center [278, 23] width 5 height 11
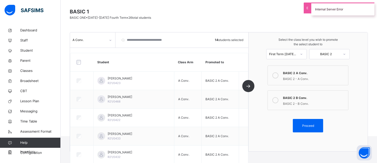
click at [90, 41] on div "A Conv." at bounding box center [90, 40] width 34 height 5
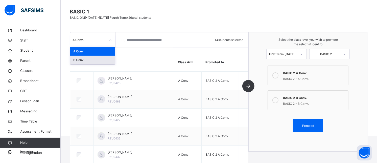
click at [87, 58] on div "B Conv." at bounding box center [92, 60] width 45 height 9
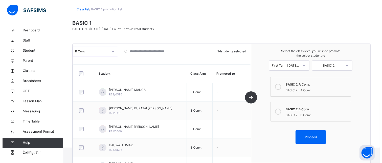
scroll to position [37, 0]
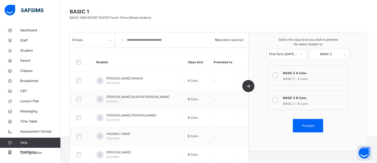
click at [291, 99] on div "BASIC 2 B Conv." at bounding box center [314, 97] width 63 height 6
click at [314, 125] on span "Proceed" at bounding box center [308, 125] width 12 height 5
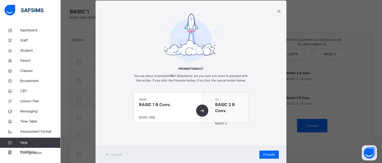
scroll to position [30, 0]
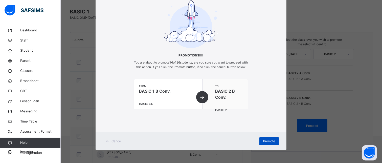
click at [270, 142] on span "Promote" at bounding box center [269, 141] width 12 height 5
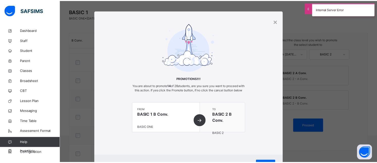
scroll to position [0, 0]
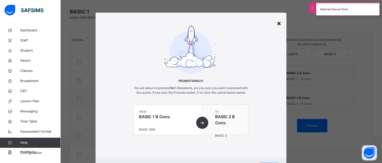
click at [278, 24] on div "×" at bounding box center [278, 23] width 5 height 11
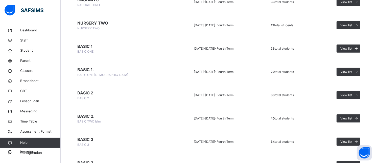
scroll to position [448, 0]
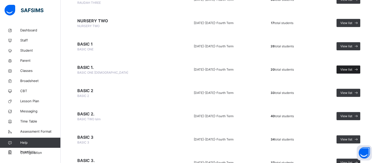
click at [345, 69] on span "View list" at bounding box center [346, 69] width 12 height 5
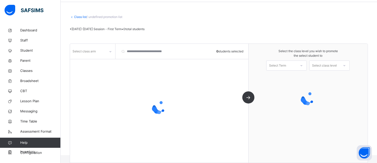
scroll to position [18, 0]
click at [292, 68] on div "Select the class level you wish to promote the select student to Select Term Se…" at bounding box center [308, 103] width 119 height 119
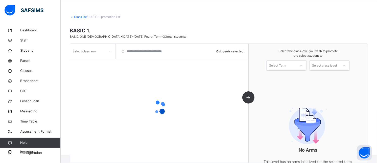
scroll to position [37, 0]
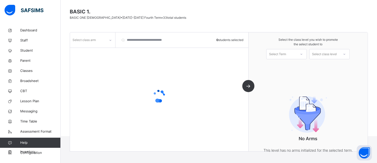
click at [286, 56] on div "Select Term" at bounding box center [277, 54] width 17 height 10
click at [287, 64] on div "First Term [DATE]-[DATE]" at bounding box center [287, 67] width 40 height 13
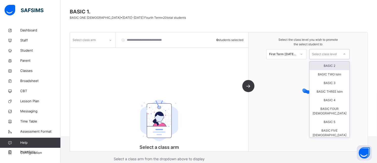
click at [327, 51] on div "Select class level" at bounding box center [324, 54] width 25 height 10
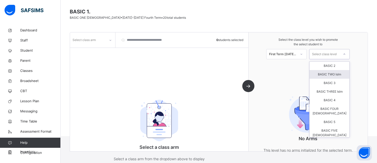
click at [327, 73] on div "BASIC TWO Islm" at bounding box center [330, 74] width 40 height 9
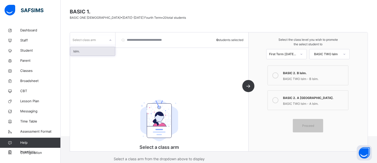
click at [105, 40] on div "Select class arm" at bounding box center [88, 40] width 36 height 8
click at [94, 54] on div "Islm." at bounding box center [92, 51] width 45 height 9
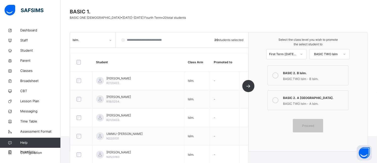
click at [280, 72] on div at bounding box center [275, 75] width 10 height 12
click at [278, 99] on icon at bounding box center [275, 100] width 6 height 6
click at [309, 121] on div "Proceed" at bounding box center [308, 125] width 30 height 13
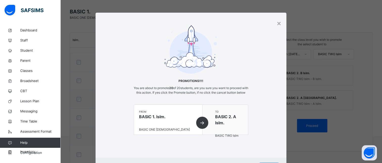
scroll to position [30, 0]
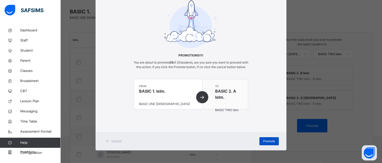
click at [271, 141] on span "Promote" at bounding box center [269, 141] width 12 height 5
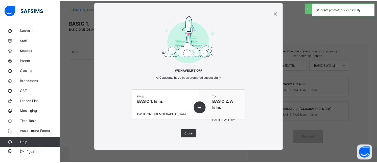
scroll to position [37, 0]
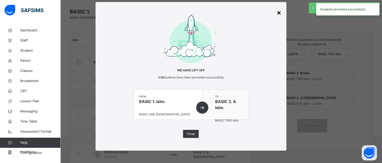
click at [279, 12] on div "×" at bounding box center [278, 12] width 5 height 11
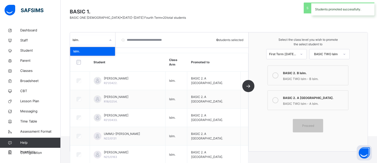
click at [96, 41] on div "Islm." at bounding box center [90, 40] width 34 height 5
click at [93, 50] on div "Islm." at bounding box center [92, 51] width 45 height 9
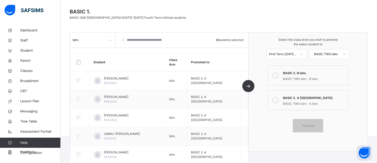
click at [280, 73] on div at bounding box center [275, 75] width 10 height 12
click at [321, 53] on div "BASIC TWO Islm" at bounding box center [326, 54] width 28 height 5
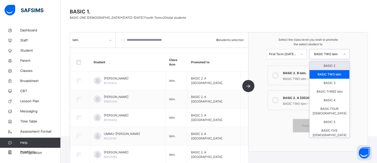
click at [294, 117] on span at bounding box center [307, 116] width 83 height 5
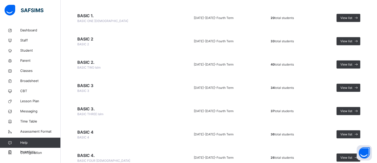
scroll to position [504, 0]
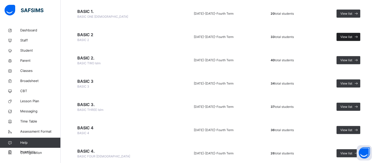
click at [352, 35] on span "View list" at bounding box center [346, 37] width 12 height 5
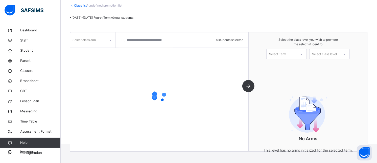
scroll to position [37, 0]
click at [294, 54] on div "Select Term" at bounding box center [282, 54] width 30 height 8
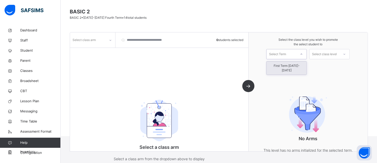
click at [292, 64] on div "First Term [DATE]-[DATE]" at bounding box center [287, 67] width 40 height 13
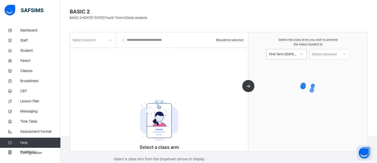
click at [329, 52] on div "Select class level" at bounding box center [324, 54] width 25 height 10
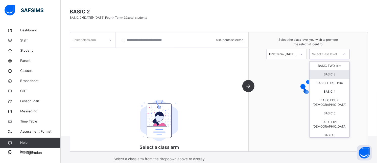
click at [330, 72] on div "BASIC 3" at bounding box center [330, 74] width 40 height 9
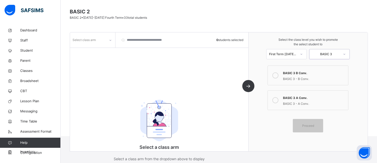
click at [106, 36] on div at bounding box center [110, 40] width 9 height 8
click at [98, 49] on div "A Conv." at bounding box center [92, 51] width 45 height 9
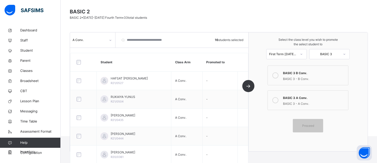
click at [280, 98] on div at bounding box center [275, 100] width 10 height 12
click at [308, 122] on div "Proceed" at bounding box center [308, 125] width 30 height 13
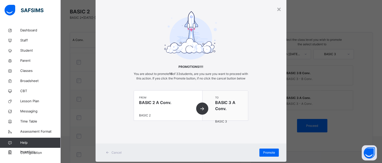
scroll to position [30, 0]
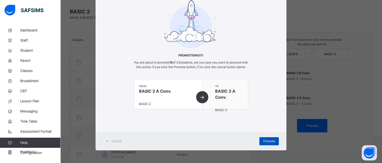
click at [266, 139] on span "Promote" at bounding box center [269, 141] width 12 height 5
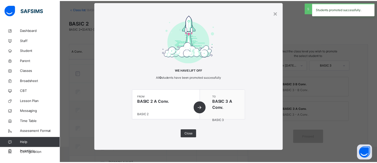
scroll to position [37, 0]
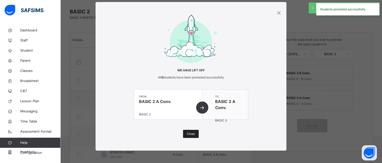
click at [189, 132] on span "Close" at bounding box center [191, 133] width 8 height 5
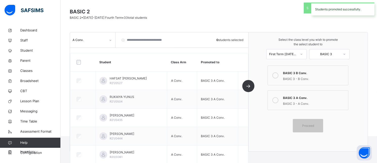
click at [104, 39] on div "A Conv." at bounding box center [90, 40] width 34 height 5
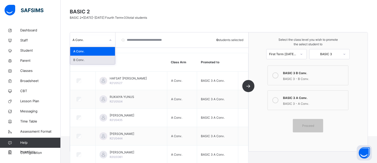
click at [93, 58] on div "B Conv." at bounding box center [92, 60] width 45 height 9
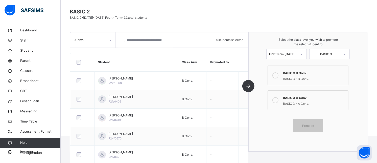
click at [280, 74] on div at bounding box center [275, 75] width 10 height 12
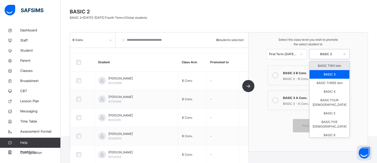
click at [329, 56] on div "BASIC 3" at bounding box center [326, 54] width 28 height 5
click at [328, 73] on div "BASIC 3" at bounding box center [330, 74] width 40 height 9
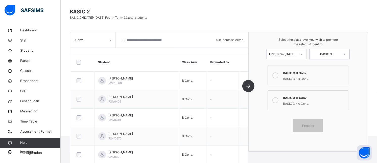
click at [292, 52] on div "First Term [DATE]-[DATE]" at bounding box center [283, 54] width 28 height 5
click at [291, 64] on div "First Term [DATE]-[DATE]" at bounding box center [287, 67] width 40 height 13
click at [306, 125] on span "Proceed" at bounding box center [308, 125] width 12 height 5
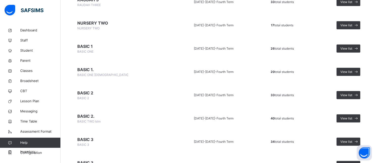
scroll to position [450, 0]
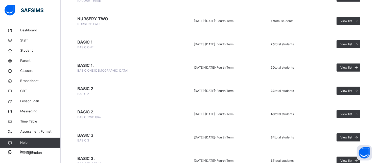
click at [99, 114] on td "BASIC 2. BASIC TWO Islm" at bounding box center [122, 114] width 104 height 21
click at [345, 112] on span "View list" at bounding box center [346, 114] width 12 height 5
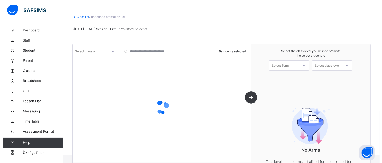
scroll to position [37, 0]
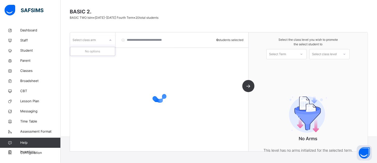
click at [97, 39] on div "Select class arm" at bounding box center [88, 40] width 36 height 8
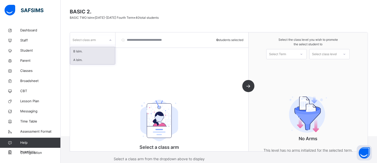
click at [96, 59] on div "A Islm." at bounding box center [92, 60] width 45 height 9
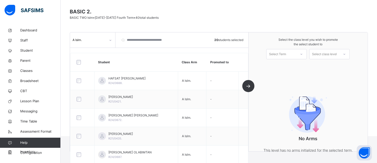
click at [286, 52] on div "Select Term" at bounding box center [277, 54] width 17 height 10
click at [287, 66] on div "First Term [DATE]-[DATE]" at bounding box center [287, 67] width 40 height 13
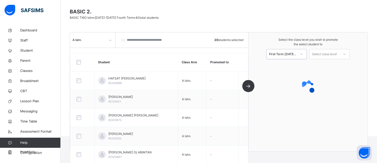
click at [324, 55] on div "Select class level" at bounding box center [324, 54] width 25 height 10
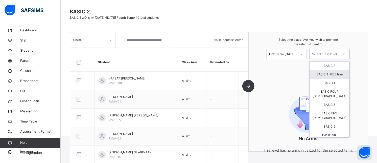
click at [337, 75] on div "BASIC THREE Islm" at bounding box center [330, 74] width 40 height 9
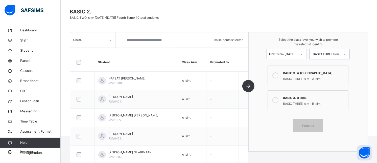
click at [278, 75] on icon at bounding box center [275, 75] width 6 height 6
click at [313, 125] on span "Proceed" at bounding box center [308, 125] width 12 height 5
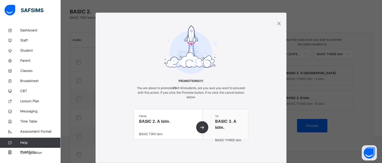
scroll to position [30, 0]
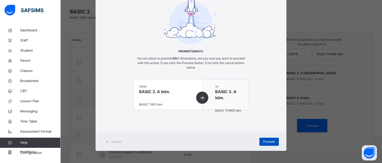
click at [268, 138] on div "Promote" at bounding box center [268, 141] width 19 height 8
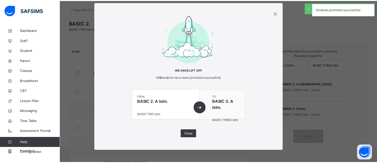
scroll to position [37, 0]
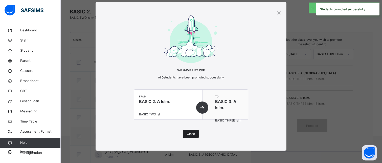
click at [194, 133] on span "Close" at bounding box center [191, 133] width 8 height 5
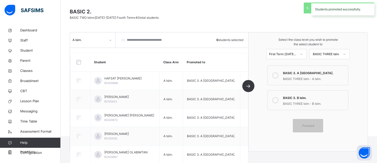
click at [92, 39] on div "A Islm." at bounding box center [90, 40] width 34 height 5
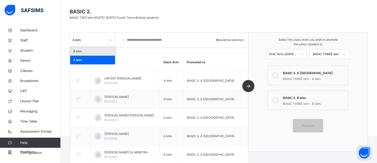
click at [89, 53] on div "B Islm." at bounding box center [92, 51] width 45 height 9
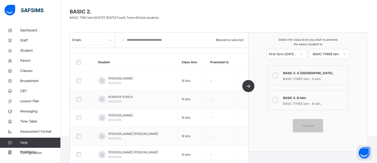
click at [278, 97] on icon at bounding box center [275, 100] width 6 height 6
click at [309, 122] on div "Proceed" at bounding box center [308, 125] width 30 height 13
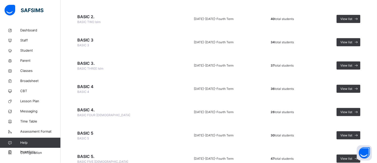
scroll to position [549, 0]
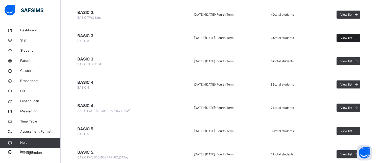
click at [347, 36] on span "View list" at bounding box center [346, 38] width 12 height 5
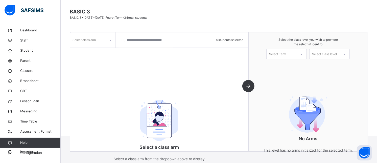
scroll to position [52, 0]
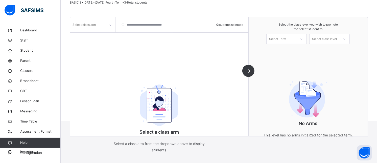
click at [102, 25] on div "Select class arm" at bounding box center [88, 25] width 36 height 8
click at [94, 47] on div "A Conv." at bounding box center [92, 44] width 45 height 9
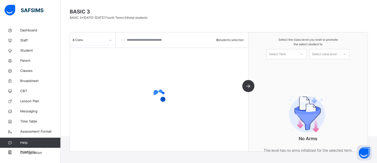
click at [281, 53] on div "Select Term" at bounding box center [277, 54] width 17 height 10
click at [282, 66] on div "First Term [DATE]-[DATE]" at bounding box center [287, 67] width 40 height 13
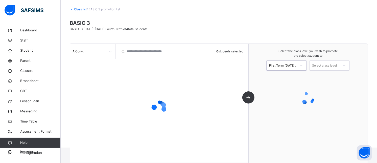
scroll to position [26, 0]
click at [327, 62] on div "Select the class level you wish to promote the select student to option First T…" at bounding box center [308, 60] width 119 height 32
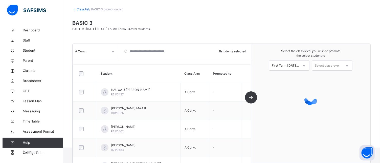
scroll to position [37, 0]
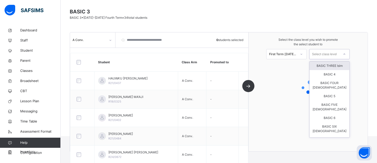
click at [322, 56] on div "Select class level" at bounding box center [324, 54] width 25 height 10
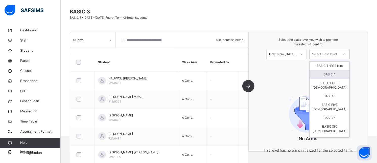
click at [331, 72] on div "BASIC 4" at bounding box center [330, 74] width 40 height 9
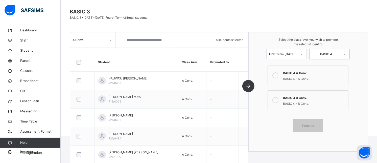
click at [280, 75] on div at bounding box center [275, 75] width 10 height 12
click at [310, 123] on span "Proceed" at bounding box center [308, 125] width 12 height 5
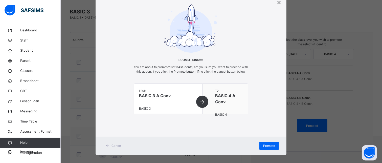
scroll to position [30, 0]
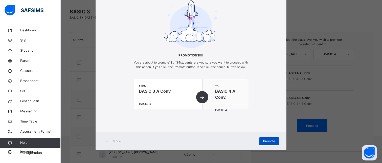
click at [267, 144] on div "Promote" at bounding box center [268, 141] width 19 height 8
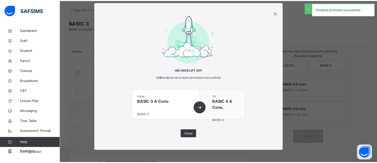
scroll to position [37, 0]
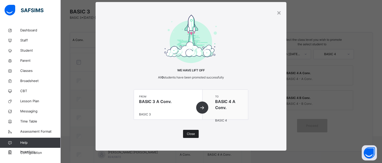
click at [189, 131] on div "Close" at bounding box center [191, 134] width 16 height 8
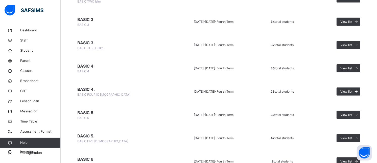
scroll to position [536, 0]
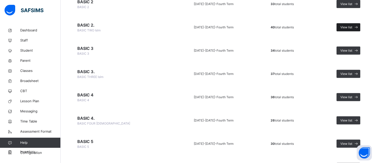
click at [352, 26] on span "View list" at bounding box center [346, 27] width 12 height 5
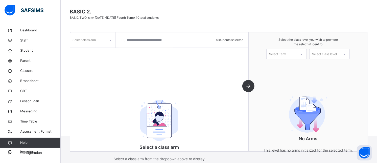
scroll to position [52, 0]
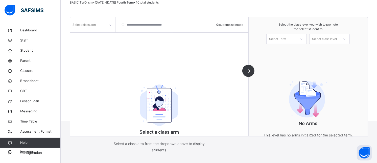
click at [90, 24] on div "Select class arm" at bounding box center [84, 25] width 23 height 10
click at [84, 46] on div "A Islm." at bounding box center [92, 44] width 45 height 9
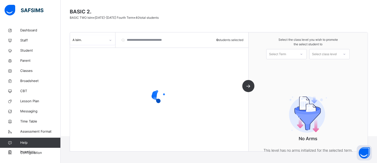
click at [292, 52] on div "Select the class level you wish to promote the select student to Select Term Se…" at bounding box center [308, 91] width 119 height 119
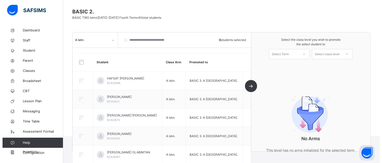
scroll to position [52, 0]
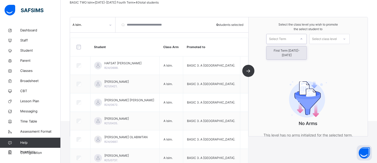
click at [286, 42] on div "Select Term" at bounding box center [277, 39] width 17 height 10
click at [287, 49] on div "First Term [DATE]-[DATE]" at bounding box center [287, 52] width 40 height 13
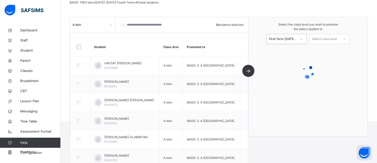
click at [325, 39] on div "Select class level" at bounding box center [324, 39] width 25 height 10
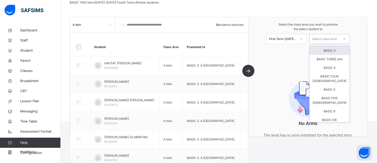
click at [325, 53] on div "BASIC 3" at bounding box center [330, 50] width 40 height 9
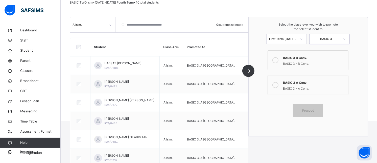
click at [329, 43] on div "BASIC 3" at bounding box center [329, 39] width 40 height 10
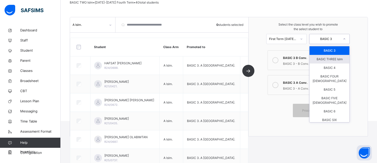
click at [327, 61] on div "BASIC THREE Islm" at bounding box center [330, 59] width 40 height 9
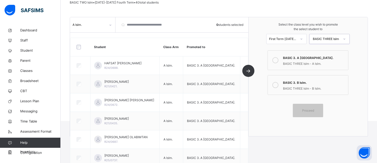
click at [280, 62] on div at bounding box center [275, 60] width 10 height 12
click at [312, 112] on span "Proceed" at bounding box center [308, 110] width 12 height 5
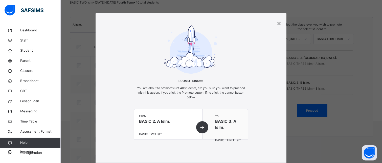
scroll to position [30, 0]
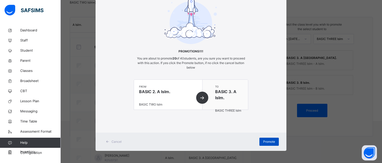
click at [264, 141] on span "Promote" at bounding box center [269, 141] width 12 height 5
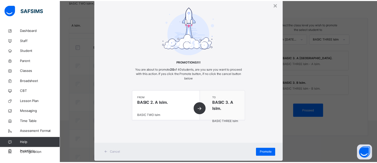
scroll to position [0, 0]
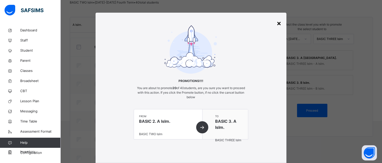
click at [277, 24] on div "×" at bounding box center [278, 23] width 5 height 11
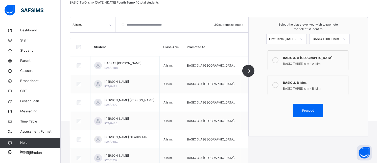
click at [98, 28] on div "A Islm." at bounding box center [88, 25] width 36 height 8
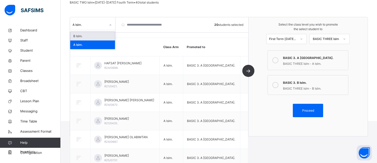
click at [90, 39] on div "B Islm." at bounding box center [92, 36] width 45 height 9
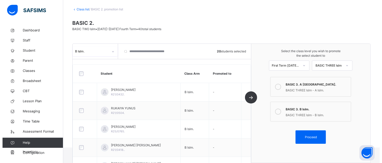
scroll to position [52, 0]
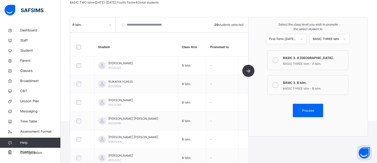
click at [280, 87] on div at bounding box center [275, 85] width 10 height 12
click at [309, 110] on span "Proceed" at bounding box center [308, 110] width 12 height 5
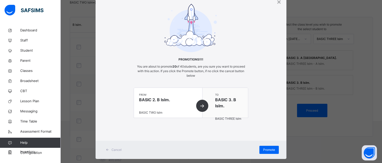
scroll to position [30, 0]
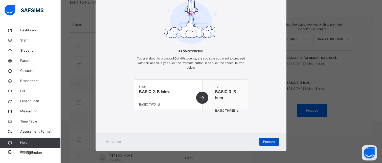
click at [263, 139] on span "Promote" at bounding box center [269, 141] width 12 height 5
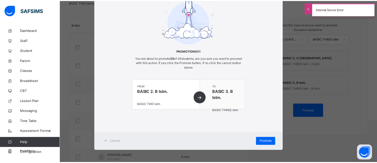
scroll to position [0, 0]
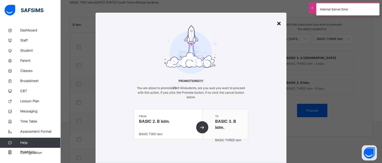
click at [276, 24] on div "×" at bounding box center [278, 23] width 5 height 11
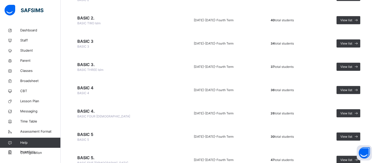
scroll to position [548, 0]
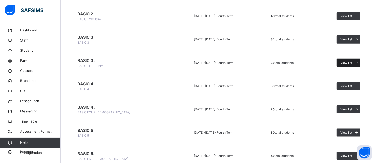
click at [358, 60] on span at bounding box center [356, 63] width 8 height 8
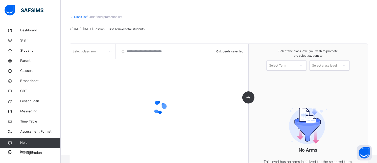
scroll to position [30, 0]
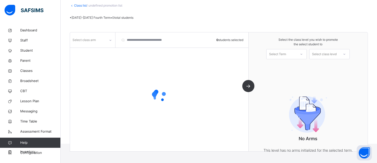
click at [109, 34] on div "Select class arm" at bounding box center [92, 39] width 45 height 15
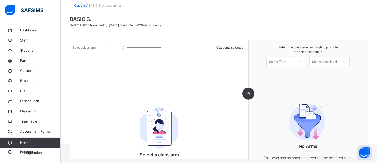
scroll to position [52, 0]
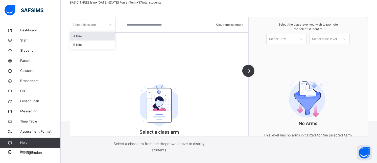
click at [104, 29] on div "Select class arm" at bounding box center [92, 25] width 45 height 10
click at [97, 37] on div "A Islm." at bounding box center [92, 36] width 45 height 9
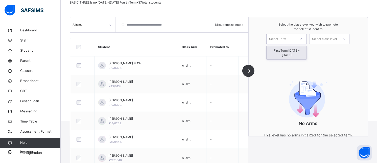
click at [306, 38] on div at bounding box center [301, 39] width 9 height 9
click at [287, 51] on div "First Term [DATE]-[DATE]" at bounding box center [287, 52] width 40 height 13
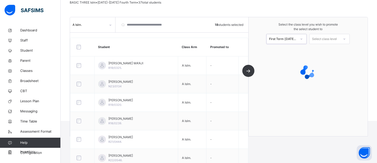
click at [326, 41] on div "Select class level" at bounding box center [324, 39] width 25 height 10
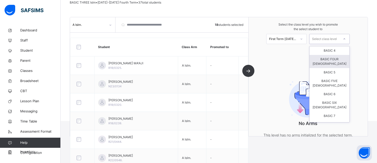
click at [328, 61] on div "BASIC FOUR [DEMOGRAPHIC_DATA]" at bounding box center [330, 61] width 40 height 13
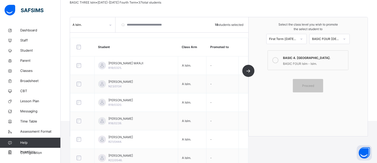
click at [278, 58] on icon at bounding box center [275, 60] width 6 height 6
click at [317, 88] on div "Proceed" at bounding box center [308, 85] width 30 height 13
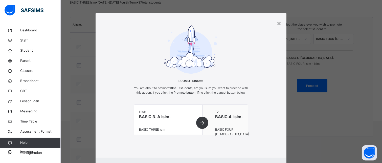
scroll to position [30, 0]
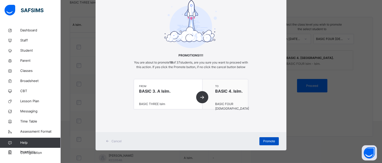
click at [266, 138] on div "Promote" at bounding box center [268, 141] width 19 height 8
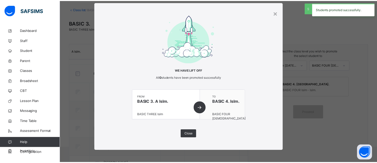
scroll to position [52, 0]
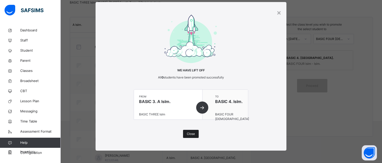
click at [191, 133] on span "Close" at bounding box center [191, 133] width 8 height 5
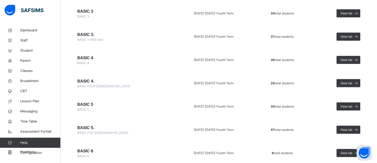
scroll to position [575, 0]
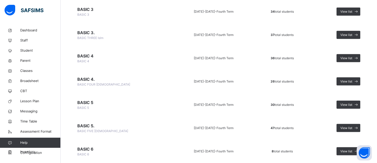
click at [209, 11] on span "[DATE]-[DATE] -" at bounding box center [205, 12] width 23 height 4
click at [352, 10] on span "View list" at bounding box center [346, 11] width 12 height 5
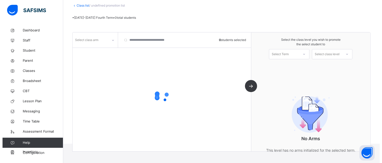
scroll to position [37, 0]
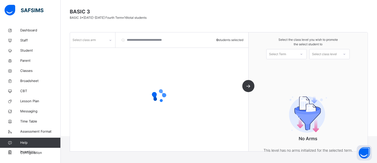
click at [95, 41] on div "Select class arm" at bounding box center [84, 40] width 23 height 10
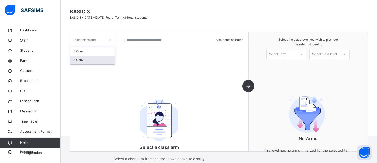
click at [83, 63] on div "A Conv." at bounding box center [92, 60] width 45 height 9
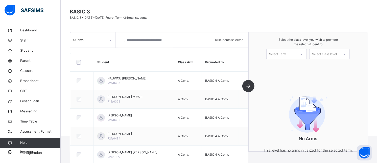
click at [301, 54] on div at bounding box center [301, 54] width 9 height 9
click at [290, 65] on div "First Term [DATE]-[DATE]" at bounding box center [287, 67] width 40 height 13
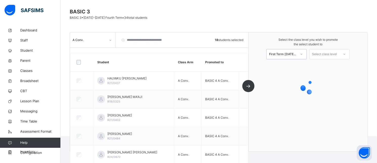
click at [322, 51] on div "Select class level" at bounding box center [324, 54] width 25 height 10
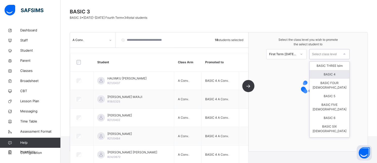
click at [324, 72] on div "BASIC 4" at bounding box center [330, 74] width 40 height 9
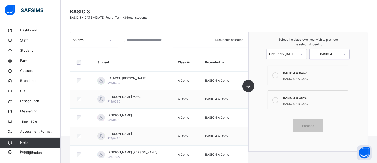
click at [278, 72] on icon at bounding box center [275, 75] width 6 height 6
click at [305, 123] on span "Proceed" at bounding box center [308, 125] width 23 height 5
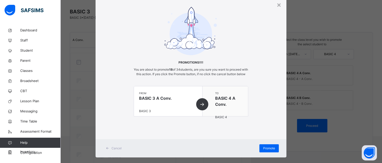
scroll to position [30, 0]
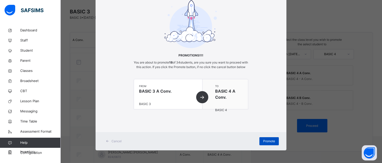
click at [269, 138] on div "Promote" at bounding box center [268, 141] width 19 height 8
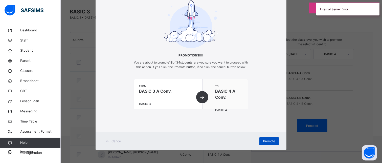
click at [269, 138] on div "Promote" at bounding box center [268, 141] width 19 height 8
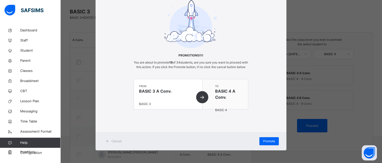
scroll to position [0, 0]
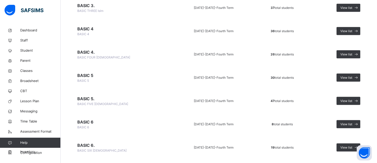
scroll to position [604, 0]
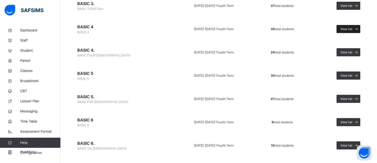
click at [348, 31] on div "View list" at bounding box center [349, 29] width 24 height 8
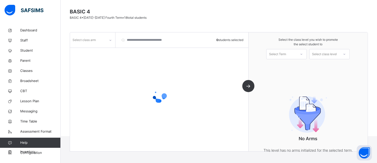
scroll to position [52, 0]
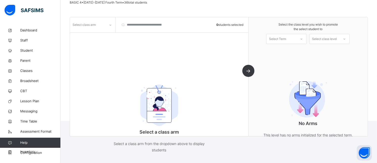
click at [97, 25] on div "Select class arm" at bounding box center [88, 25] width 36 height 8
click at [95, 34] on div "A Conv." at bounding box center [92, 36] width 45 height 9
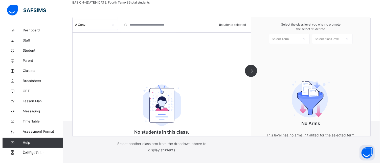
scroll to position [37, 0]
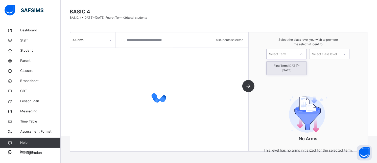
click at [296, 54] on div "Select Term" at bounding box center [282, 54] width 30 height 8
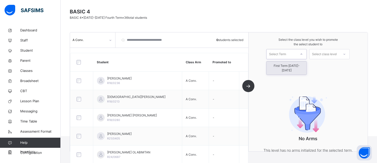
click at [291, 66] on div "First Term [DATE]-[DATE]" at bounding box center [287, 67] width 40 height 13
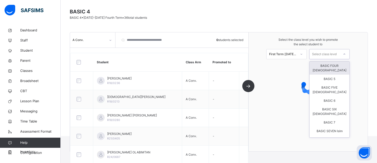
click at [324, 54] on div "Select class level" at bounding box center [324, 54] width 25 height 10
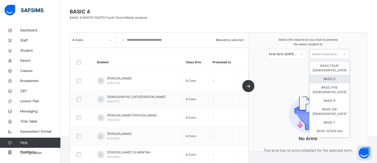
click at [328, 75] on div "BASIC 5" at bounding box center [330, 79] width 40 height 9
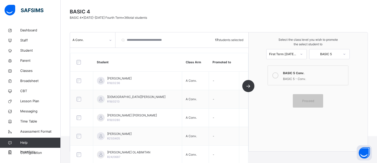
click at [278, 74] on icon at bounding box center [275, 75] width 6 height 6
click at [319, 100] on span "Proceed" at bounding box center [308, 101] width 23 height 5
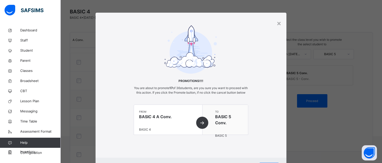
scroll to position [30, 0]
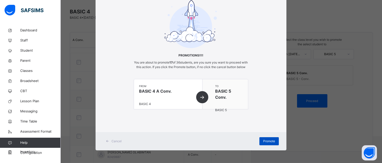
click at [259, 141] on div "Promote" at bounding box center [268, 141] width 19 height 8
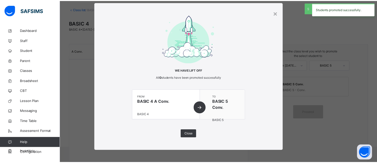
scroll to position [37, 0]
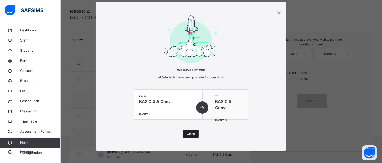
click at [188, 134] on span "Close" at bounding box center [191, 133] width 8 height 5
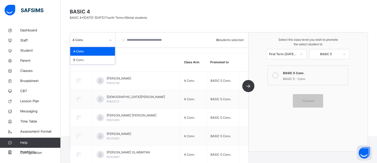
click at [101, 39] on div "A Conv." at bounding box center [90, 40] width 34 height 5
click at [91, 57] on div "B Conv." at bounding box center [92, 60] width 45 height 9
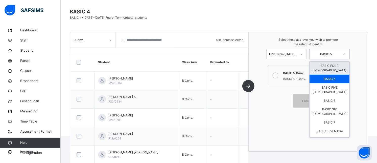
click at [331, 52] on div "BASIC 5" at bounding box center [326, 54] width 28 height 5
click at [325, 75] on div "BASIC 5" at bounding box center [330, 79] width 40 height 9
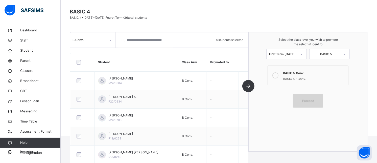
click at [313, 98] on div "Proceed" at bounding box center [308, 100] width 30 height 13
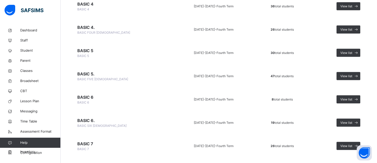
scroll to position [625, 0]
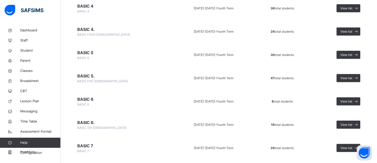
click at [103, 30] on span "BASIC 4." at bounding box center [121, 29] width 88 height 6
click at [358, 33] on span at bounding box center [356, 32] width 8 height 8
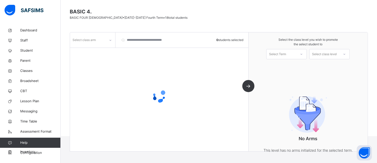
scroll to position [52, 0]
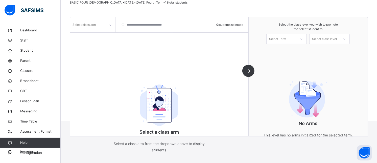
click at [107, 39] on div "Select class arm 0 students selected Select a class arm Select a class arm from…" at bounding box center [159, 76] width 179 height 119
click at [104, 27] on div "Select class arm" at bounding box center [88, 25] width 36 height 8
click at [102, 34] on div "Islm." at bounding box center [92, 36] width 45 height 9
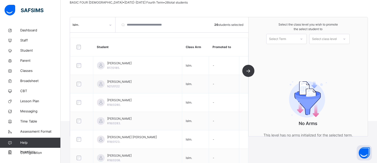
click at [286, 40] on div "Select Term" at bounding box center [277, 39] width 17 height 10
click at [286, 49] on div "First Term [DATE]-[DATE]" at bounding box center [287, 52] width 40 height 13
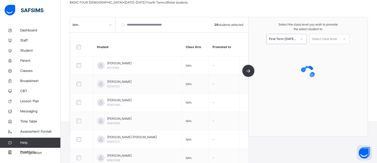
click at [329, 42] on div "Select class level" at bounding box center [324, 39] width 25 height 10
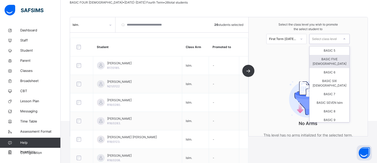
click at [327, 59] on div "BASIC FIVE [DEMOGRAPHIC_DATA]" at bounding box center [330, 61] width 40 height 13
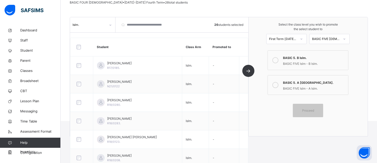
click at [280, 56] on div at bounding box center [275, 60] width 10 height 12
click at [277, 84] on icon at bounding box center [275, 85] width 6 height 6
click at [307, 109] on span "Proceed" at bounding box center [308, 110] width 12 height 5
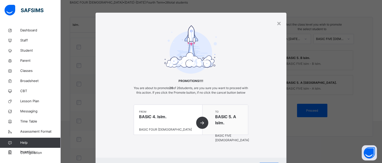
scroll to position [30, 0]
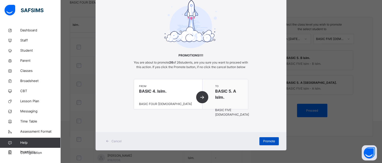
click at [273, 141] on span "Promote" at bounding box center [269, 141] width 12 height 5
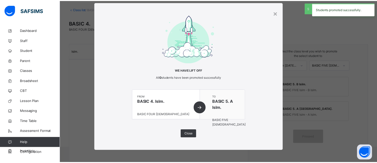
scroll to position [52, 0]
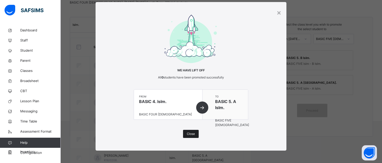
click at [194, 133] on span "Close" at bounding box center [191, 133] width 8 height 5
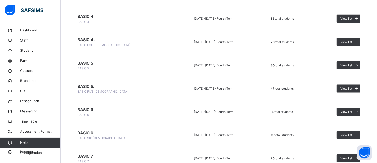
scroll to position [608, 0]
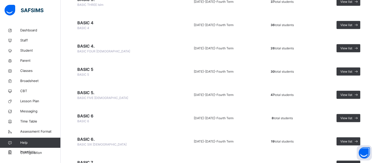
click at [96, 48] on span "BASIC 4." at bounding box center [121, 46] width 88 height 6
click at [352, 47] on span "View list" at bounding box center [346, 48] width 12 height 5
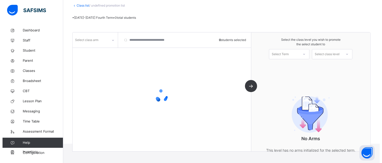
scroll to position [37, 0]
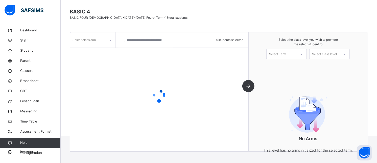
click at [108, 37] on div at bounding box center [110, 40] width 9 height 8
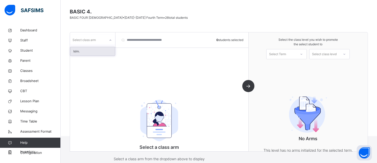
click at [92, 54] on div "Islm." at bounding box center [92, 51] width 45 height 9
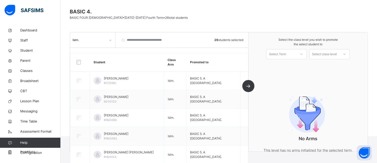
click at [296, 54] on div "Select Term" at bounding box center [282, 54] width 30 height 8
click at [285, 66] on div "First Term [DATE]-[DATE]" at bounding box center [287, 67] width 40 height 13
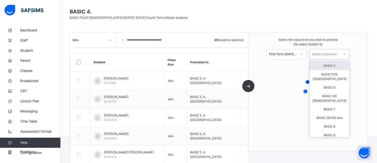
click at [330, 55] on div "Select class level" at bounding box center [324, 54] width 25 height 10
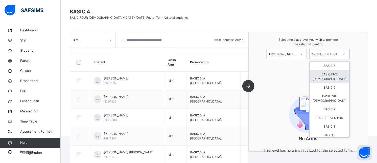
click at [330, 74] on div "BASIC FIVE [DEMOGRAPHIC_DATA]" at bounding box center [330, 76] width 40 height 13
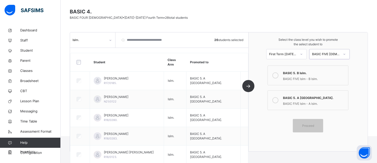
click at [278, 76] on icon at bounding box center [275, 75] width 6 height 6
click at [277, 99] on icon at bounding box center [275, 100] width 6 height 6
click at [307, 128] on div "Proceed" at bounding box center [308, 125] width 30 height 13
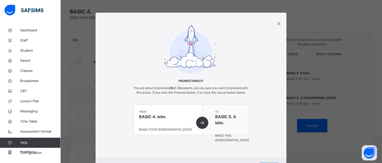
scroll to position [30, 0]
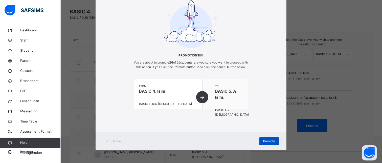
click at [271, 140] on span "Promote" at bounding box center [269, 141] width 12 height 5
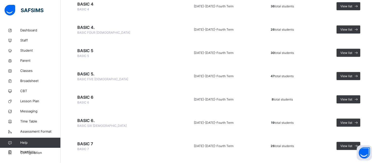
scroll to position [629, 0]
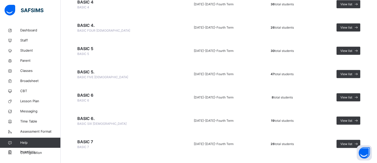
click at [98, 3] on span "BASIC 4" at bounding box center [121, 2] width 88 height 6
click at [345, 5] on span "View list" at bounding box center [346, 4] width 12 height 5
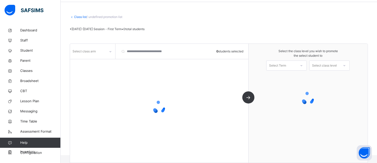
scroll to position [18, 0]
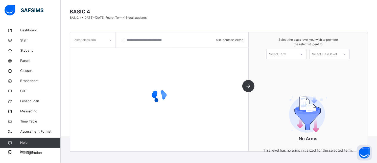
click at [289, 59] on div "Select the class level you wish to promote the select student to Select Term Se…" at bounding box center [308, 48] width 119 height 32
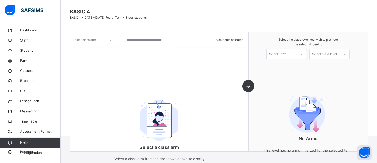
scroll to position [52, 0]
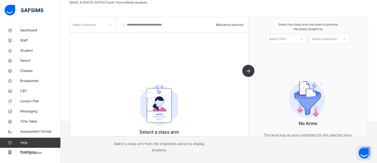
click at [286, 41] on div "Select Term" at bounding box center [277, 39] width 17 height 10
click at [286, 53] on div "First Term [DATE]-[DATE]" at bounding box center [287, 52] width 40 height 13
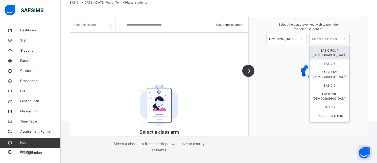
click at [337, 38] on div "Select class level" at bounding box center [324, 39] width 25 height 10
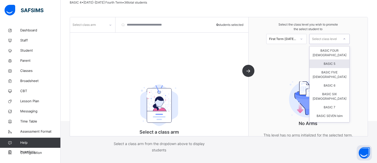
click at [332, 59] on div "BASIC 5" at bounding box center [330, 63] width 40 height 9
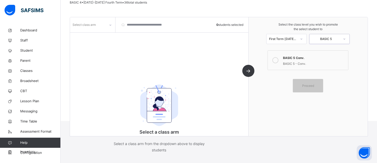
click at [109, 29] on div at bounding box center [111, 25] width 10 height 10
click at [102, 36] on div "A Conv." at bounding box center [92, 36] width 45 height 9
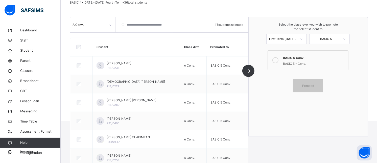
click at [280, 61] on div at bounding box center [275, 60] width 10 height 12
click at [313, 87] on span "Proceed" at bounding box center [308, 85] width 12 height 5
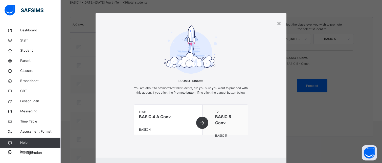
scroll to position [30, 0]
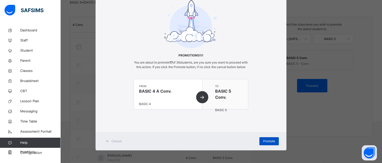
click at [266, 139] on span "Promote" at bounding box center [269, 141] width 12 height 5
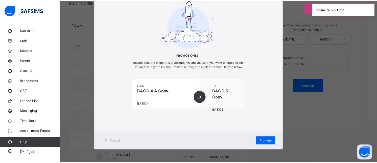
scroll to position [0, 0]
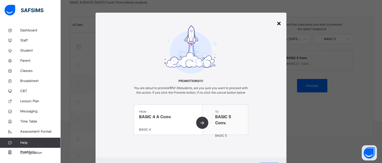
click at [278, 27] on div "×" at bounding box center [278, 23] width 5 height 11
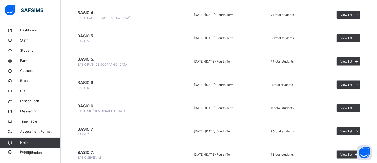
scroll to position [644, 0]
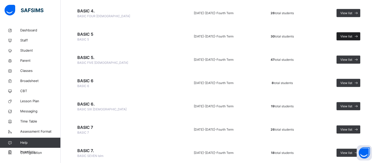
click at [347, 37] on span "View list" at bounding box center [346, 36] width 12 height 5
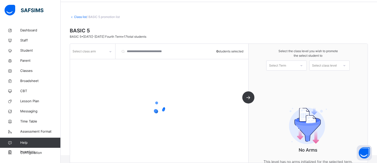
click at [99, 59] on div at bounding box center [159, 107] width 178 height 96
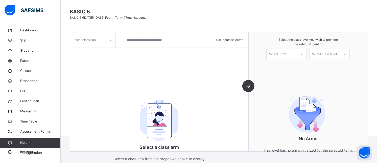
scroll to position [52, 0]
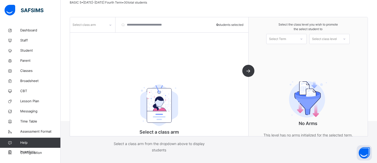
click at [98, 29] on div "Select class arm" at bounding box center [92, 24] width 45 height 15
click at [110, 26] on icon at bounding box center [110, 24] width 3 height 5
click at [98, 35] on div "Conv." at bounding box center [92, 36] width 45 height 9
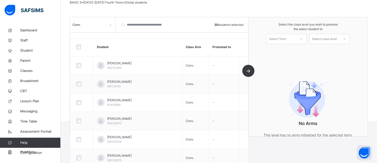
click at [292, 39] on div "Select Term" at bounding box center [282, 39] width 30 height 8
click at [288, 53] on div "First Term [DATE]-[DATE]" at bounding box center [287, 52] width 40 height 13
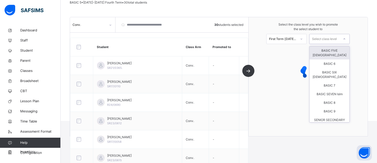
click at [332, 37] on div "Select class level" at bounding box center [324, 39] width 25 height 10
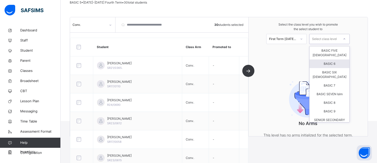
click at [339, 59] on div "BASIC 6" at bounding box center [330, 63] width 40 height 9
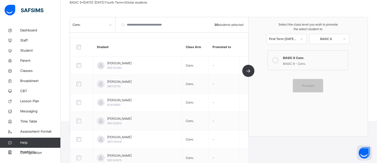
click at [290, 59] on div "BASIC 6 Conv." at bounding box center [314, 57] width 63 height 6
click at [313, 84] on span "Proceed" at bounding box center [308, 85] width 12 height 5
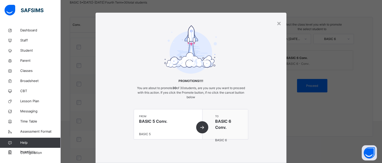
scroll to position [30, 0]
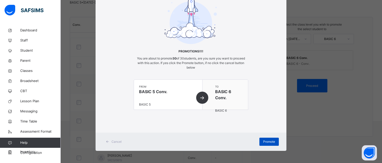
click at [268, 141] on span "Promote" at bounding box center [269, 141] width 12 height 5
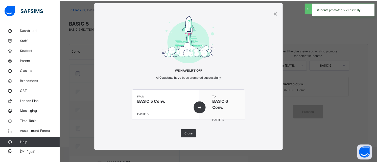
scroll to position [52, 0]
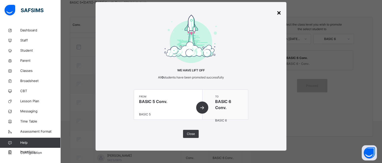
click at [278, 12] on div "×" at bounding box center [278, 12] width 5 height 11
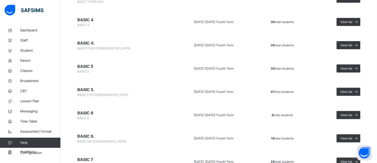
scroll to position [613, 0]
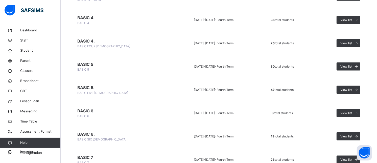
click at [90, 19] on span "BASIC 4" at bounding box center [121, 18] width 88 height 6
click at [85, 16] on span "BASIC 4" at bounding box center [121, 18] width 88 height 6
click at [352, 18] on span "View list" at bounding box center [346, 20] width 12 height 5
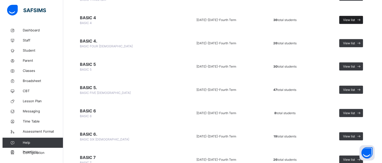
scroll to position [18, 0]
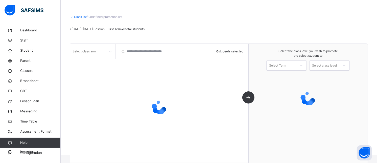
click at [103, 51] on div "Select class arm" at bounding box center [88, 51] width 36 height 8
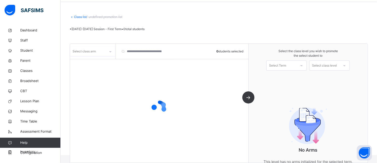
click at [102, 52] on div "Select class arm" at bounding box center [88, 51] width 36 height 8
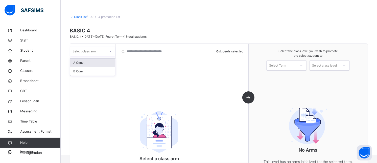
click at [107, 51] on div at bounding box center [110, 52] width 9 height 8
click at [94, 61] on div "A Conv." at bounding box center [92, 62] width 45 height 9
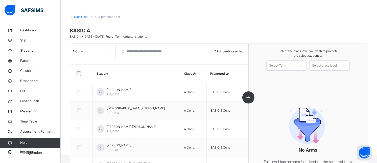
click at [279, 63] on div "Select Term" at bounding box center [277, 65] width 17 height 10
click at [282, 76] on div "First Term [DATE]-[DATE]" at bounding box center [287, 79] width 40 height 13
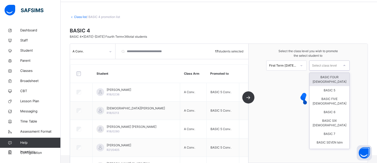
click at [322, 68] on div "Select class level" at bounding box center [324, 65] width 25 height 10
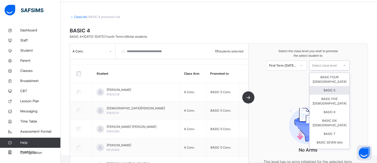
click at [327, 86] on div "BASIC 5" at bounding box center [330, 90] width 40 height 9
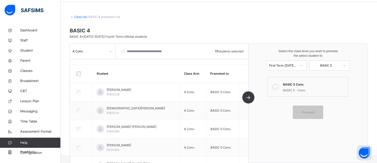
click at [284, 88] on label "BASIC 5 Conv. BASIC 5 - Conv." at bounding box center [308, 87] width 81 height 20
click at [313, 112] on span "Proceed" at bounding box center [308, 112] width 12 height 5
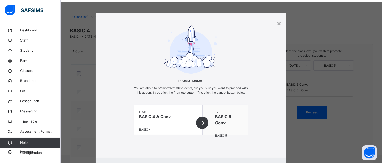
scroll to position [30, 0]
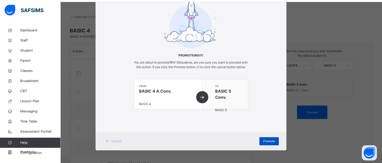
click at [267, 143] on span "Promote" at bounding box center [269, 141] width 12 height 5
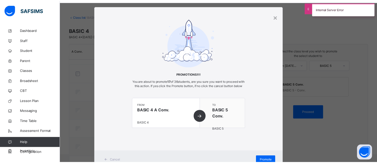
scroll to position [5, 0]
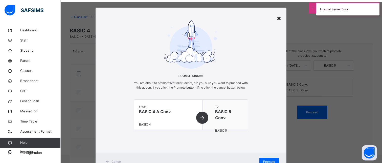
click at [279, 17] on div "×" at bounding box center [278, 18] width 5 height 11
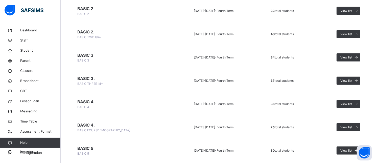
scroll to position [534, 0]
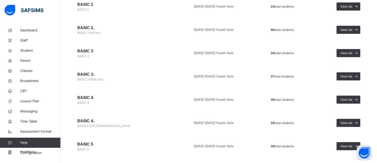
click at [86, 121] on span "BASIC 4." at bounding box center [121, 120] width 88 height 6
click at [350, 121] on span "View list" at bounding box center [346, 123] width 12 height 5
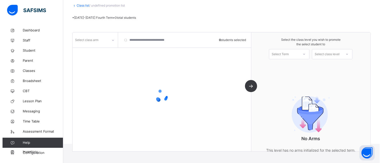
scroll to position [37, 0]
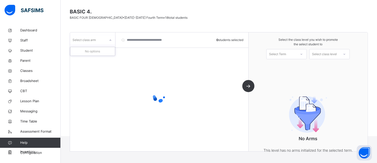
click at [100, 38] on div "Select class arm" at bounding box center [88, 40] width 36 height 8
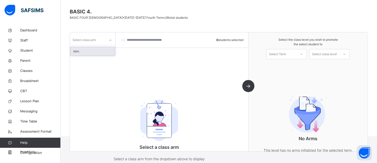
click at [92, 54] on div "Islm." at bounding box center [92, 51] width 45 height 9
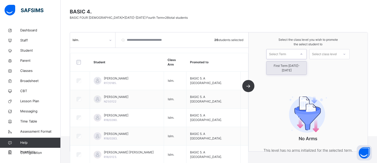
click at [282, 51] on div "Select Term" at bounding box center [277, 54] width 17 height 10
click at [290, 67] on div "First Term [DATE]-[DATE]" at bounding box center [287, 67] width 40 height 13
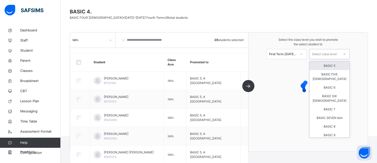
click at [327, 55] on div "Select class level" at bounding box center [324, 54] width 25 height 10
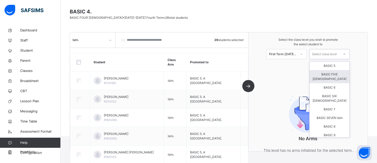
click at [329, 74] on div "BASIC FIVE [DEMOGRAPHIC_DATA]" at bounding box center [330, 76] width 40 height 13
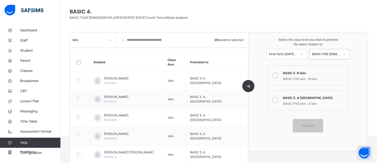
click at [278, 96] on div at bounding box center [275, 100] width 10 height 12
click at [312, 128] on div "Proceed" at bounding box center [308, 125] width 30 height 13
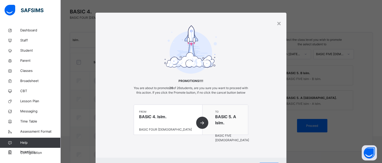
scroll to position [30, 0]
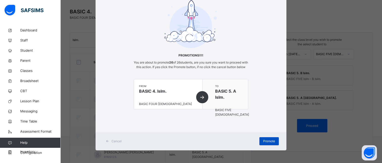
click at [268, 142] on span "Promote" at bounding box center [269, 141] width 12 height 5
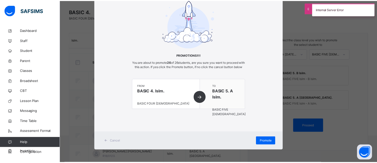
scroll to position [0, 0]
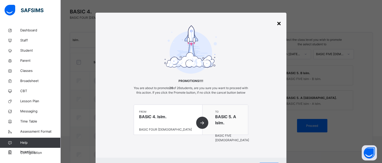
click at [279, 23] on div "×" at bounding box center [278, 23] width 5 height 11
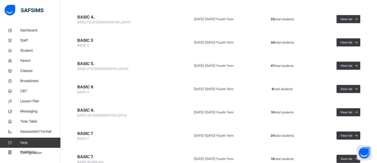
scroll to position [637, 0]
click at [96, 41] on span "BASIC 5" at bounding box center [121, 40] width 88 height 6
click at [358, 40] on icon at bounding box center [356, 43] width 5 height 6
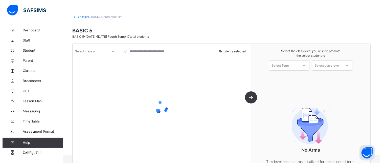
scroll to position [37, 0]
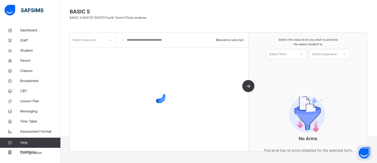
click at [108, 40] on div at bounding box center [110, 40] width 9 height 8
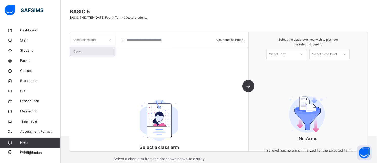
click at [114, 36] on div at bounding box center [110, 40] width 9 height 8
click at [96, 50] on div "Conv." at bounding box center [92, 51] width 45 height 9
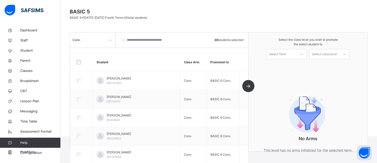
click at [290, 54] on div "Select Term" at bounding box center [282, 54] width 30 height 8
click at [289, 65] on div "First Term [DATE]-[DATE]" at bounding box center [287, 67] width 40 height 13
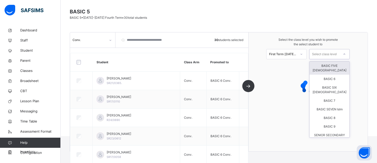
click at [329, 55] on div "Select class level" at bounding box center [324, 54] width 25 height 10
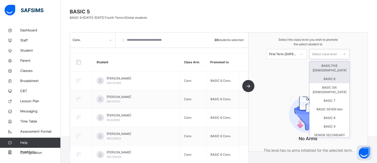
click at [329, 75] on div "BASIC 6" at bounding box center [330, 79] width 40 height 9
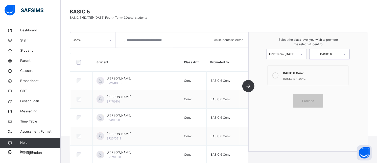
click at [280, 72] on div at bounding box center [275, 75] width 10 height 12
click at [314, 98] on div "Proceed" at bounding box center [308, 100] width 30 height 13
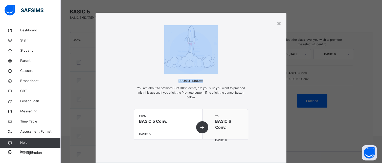
drag, startPoint x: 378, startPoint y: 44, endPoint x: 369, endPoint y: 79, distance: 36.2
click at [369, 79] on div "× Promotions!!!! You are about to promote 30 of 30 students, are you sure you w…" at bounding box center [191, 81] width 382 height 163
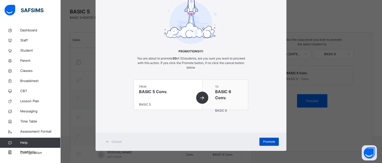
click at [270, 142] on span "Promote" at bounding box center [269, 141] width 12 height 5
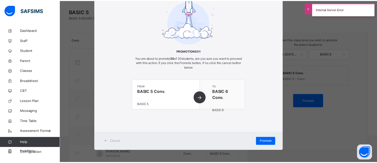
scroll to position [0, 0]
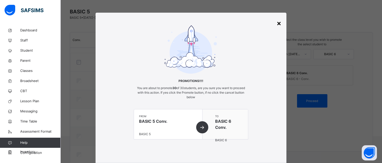
click at [276, 22] on div "×" at bounding box center [278, 23] width 5 height 11
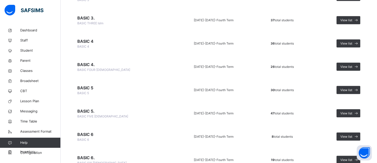
scroll to position [594, 0]
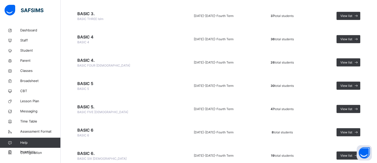
click at [81, 110] on span "BASIC FIVE [DEMOGRAPHIC_DATA]" at bounding box center [102, 112] width 51 height 4
click at [358, 107] on icon at bounding box center [356, 109] width 5 height 6
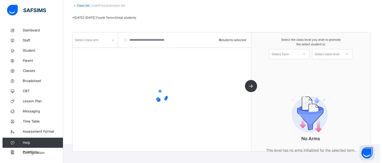
scroll to position [37, 0]
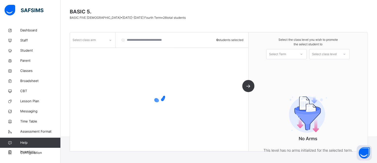
click at [98, 44] on div "Select class arm" at bounding box center [92, 40] width 45 height 10
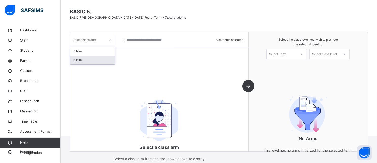
click at [94, 61] on div "A Islm." at bounding box center [92, 60] width 45 height 9
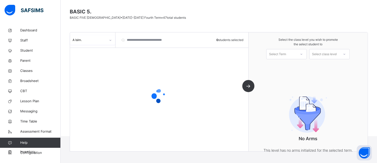
click at [284, 54] on div "Select Term" at bounding box center [277, 54] width 17 height 10
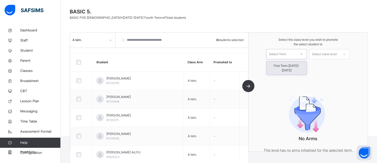
click at [286, 65] on div "First Term [DATE]-[DATE]" at bounding box center [287, 67] width 40 height 13
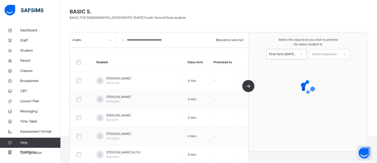
click at [319, 54] on div "Select class level" at bounding box center [324, 54] width 25 height 10
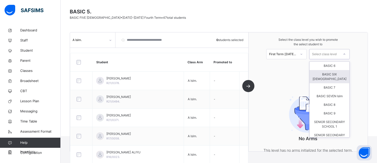
click at [324, 74] on div "BASIC SIX [DEMOGRAPHIC_DATA]" at bounding box center [330, 76] width 40 height 13
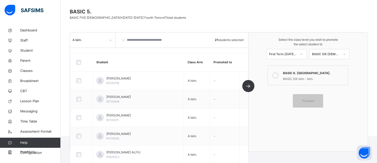
click at [284, 74] on label "BASIC 6. [GEOGRAPHIC_DATA]. BASIC SIX Islm - Islm." at bounding box center [308, 75] width 81 height 20
click at [314, 100] on span "Proceed" at bounding box center [308, 101] width 12 height 5
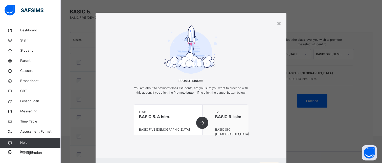
scroll to position [30, 0]
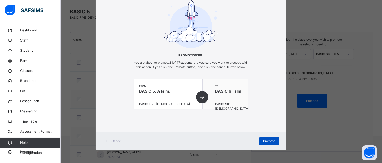
click at [264, 141] on span "Promote" at bounding box center [269, 141] width 12 height 5
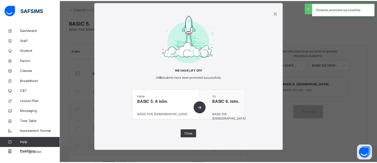
scroll to position [37, 0]
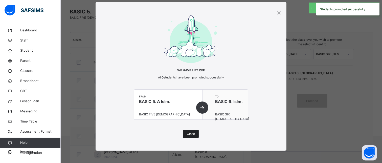
click at [191, 130] on div "Close" at bounding box center [191, 134] width 16 height 8
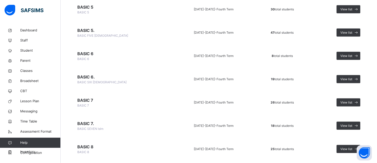
scroll to position [652, 0]
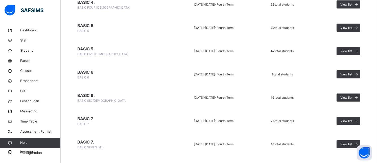
click at [86, 22] on span "BASIC 5" at bounding box center [121, 25] width 88 height 6
click at [355, 31] on div "View list" at bounding box center [349, 28] width 24 height 8
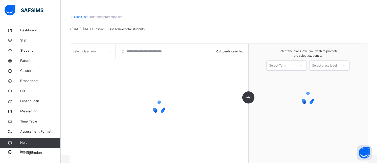
scroll to position [18, 0]
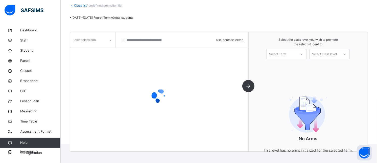
click at [102, 50] on div at bounding box center [159, 96] width 178 height 96
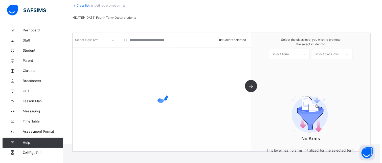
scroll to position [37, 0]
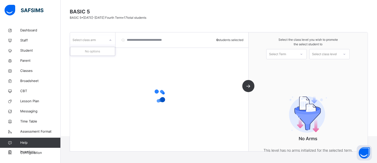
click at [105, 41] on div "Select class arm" at bounding box center [88, 40] width 36 height 8
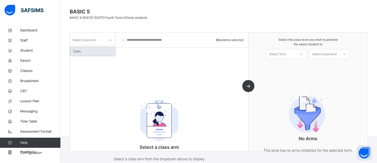
click at [104, 51] on div "Conv." at bounding box center [92, 51] width 45 height 9
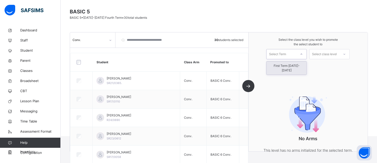
click at [278, 56] on div "Select Term" at bounding box center [277, 54] width 17 height 10
click at [280, 66] on div "First Term [DATE]-[DATE]" at bounding box center [287, 67] width 40 height 13
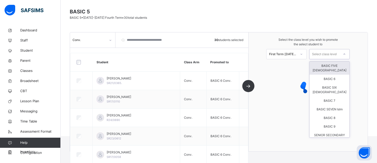
click at [334, 52] on div "Select class level" at bounding box center [324, 54] width 25 height 10
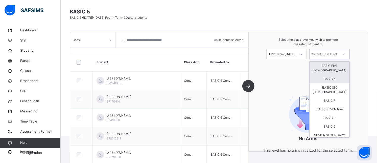
click at [330, 75] on div "BASIC 6" at bounding box center [330, 79] width 40 height 9
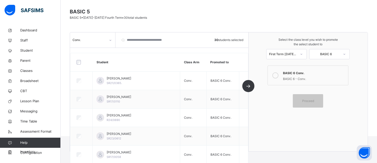
click at [276, 74] on icon at bounding box center [275, 75] width 6 height 6
click at [306, 99] on span "Proceed" at bounding box center [308, 101] width 12 height 5
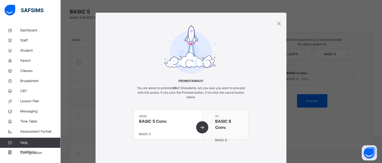
scroll to position [30, 0]
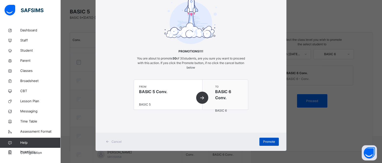
click at [268, 137] on div "Promote" at bounding box center [268, 141] width 19 height 8
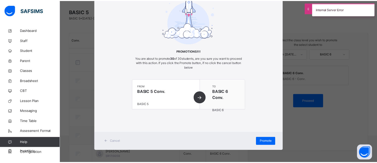
scroll to position [0, 0]
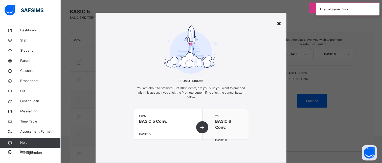
click at [278, 19] on div "×" at bounding box center [278, 23] width 5 height 11
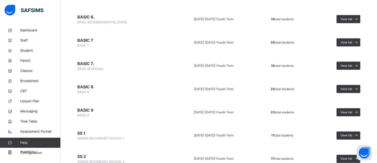
scroll to position [734, 0]
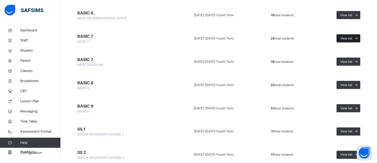
click at [349, 41] on div "View list" at bounding box center [349, 38] width 24 height 8
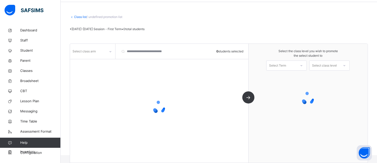
scroll to position [18, 0]
click at [101, 59] on div at bounding box center [159, 107] width 178 height 96
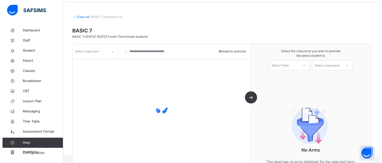
scroll to position [37, 0]
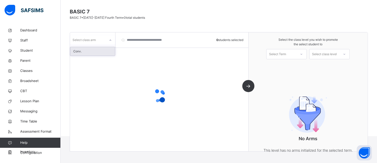
click at [101, 42] on div "Select class arm" at bounding box center [88, 40] width 36 height 8
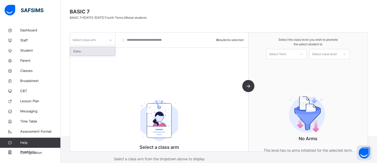
click at [99, 50] on div "Conv." at bounding box center [92, 51] width 45 height 9
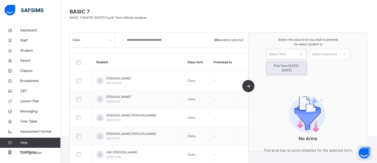
click at [279, 56] on div "Select Term" at bounding box center [277, 54] width 17 height 10
click at [281, 66] on div "First Term [DATE]-[DATE]" at bounding box center [287, 67] width 40 height 13
click at [324, 55] on div "Select class level" at bounding box center [324, 54] width 25 height 10
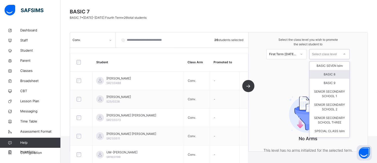
click at [328, 73] on div "BASIC 8" at bounding box center [330, 74] width 40 height 9
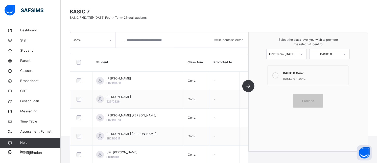
click at [280, 72] on div at bounding box center [275, 75] width 10 height 12
click at [314, 101] on span "Proceed" at bounding box center [308, 101] width 12 height 5
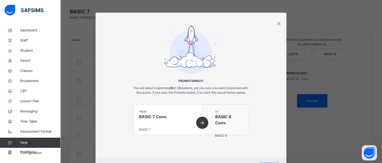
scroll to position [30, 0]
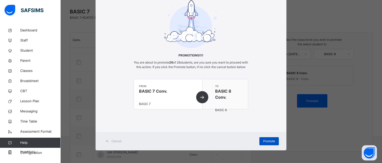
click at [272, 141] on span "Promote" at bounding box center [269, 141] width 12 height 5
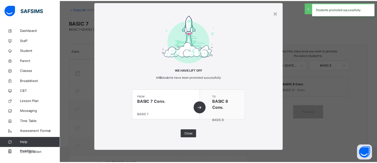
scroll to position [37, 0]
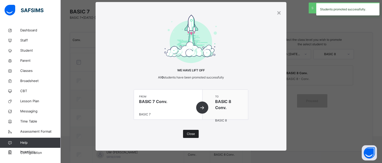
click at [189, 133] on span "Close" at bounding box center [191, 133] width 8 height 5
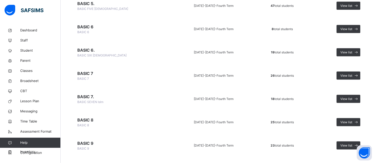
scroll to position [695, 0]
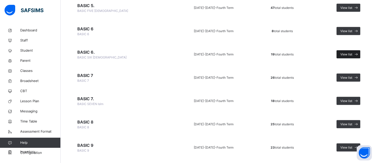
click at [360, 53] on span at bounding box center [356, 54] width 8 height 8
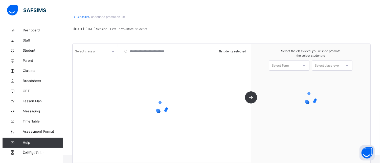
scroll to position [18, 0]
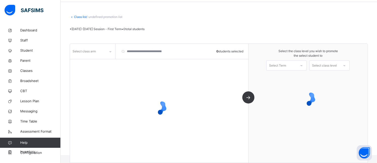
click at [100, 53] on div "Select class arm" at bounding box center [88, 51] width 36 height 8
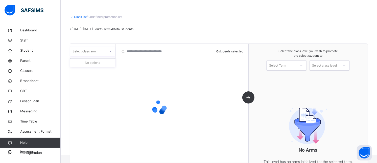
click at [102, 51] on div "Select class arm" at bounding box center [88, 51] width 36 height 8
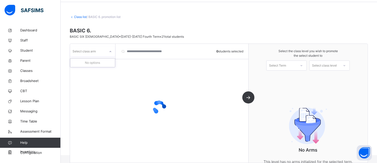
click at [102, 51] on div "Select class arm" at bounding box center [88, 51] width 36 height 8
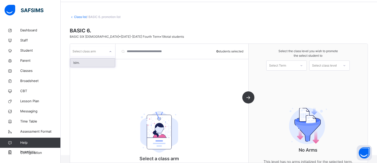
click at [92, 63] on div "Islm." at bounding box center [92, 62] width 45 height 9
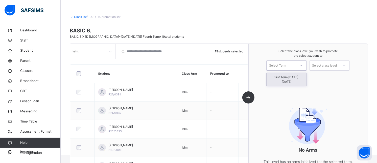
click at [286, 64] on div "Select Term" at bounding box center [277, 65] width 17 height 10
click at [286, 80] on div "First Term [DATE]-[DATE]" at bounding box center [287, 79] width 40 height 13
click at [337, 62] on div "Select class level" at bounding box center [324, 65] width 25 height 10
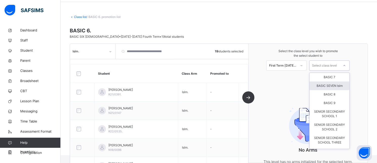
click at [338, 82] on div "BASIC SEVEN Islm" at bounding box center [330, 85] width 40 height 9
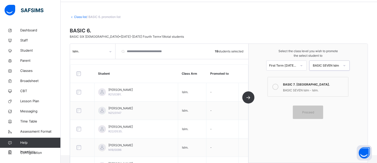
click at [278, 84] on icon at bounding box center [275, 87] width 6 height 6
click at [307, 111] on span "Proceed" at bounding box center [308, 112] width 12 height 5
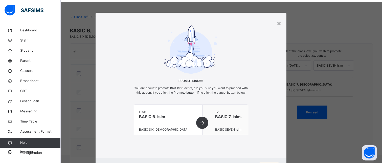
scroll to position [30, 0]
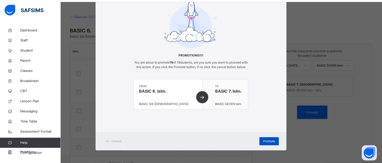
click at [263, 139] on span "Promote" at bounding box center [269, 141] width 12 height 5
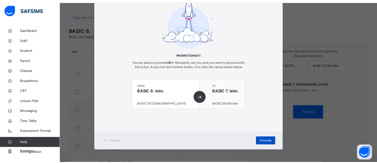
scroll to position [11, 0]
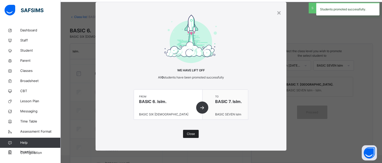
click at [190, 132] on span "Close" at bounding box center [191, 133] width 8 height 5
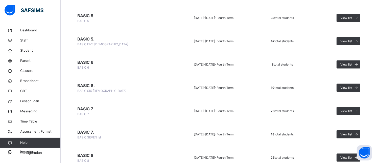
scroll to position [711, 0]
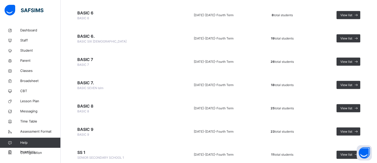
click at [82, 107] on span "BASIC 8" at bounding box center [121, 106] width 88 height 6
click at [352, 104] on div "View list" at bounding box center [349, 108] width 24 height 8
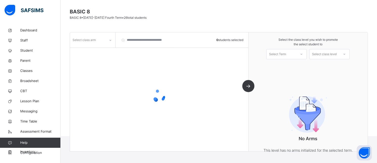
scroll to position [52, 0]
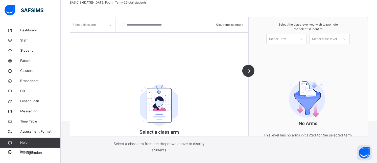
click at [99, 26] on div "Select class arm" at bounding box center [88, 25] width 36 height 8
click at [99, 35] on div "Conv." at bounding box center [92, 36] width 45 height 9
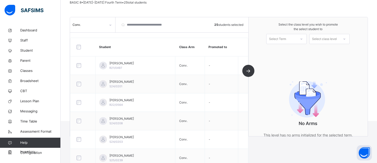
click at [277, 41] on div "Select Term" at bounding box center [277, 39] width 17 height 10
click at [281, 52] on div "First Term [DATE]-[DATE]" at bounding box center [287, 52] width 40 height 13
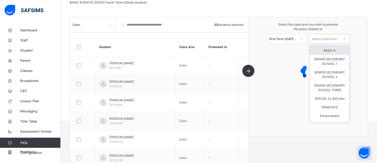
click at [339, 35] on div "Select class level" at bounding box center [325, 39] width 30 height 8
click at [337, 51] on div "BASIC 9" at bounding box center [330, 50] width 40 height 9
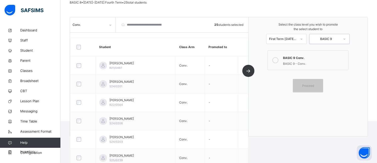
click at [280, 57] on div at bounding box center [275, 60] width 10 height 12
click at [314, 84] on span "Proceed" at bounding box center [308, 85] width 12 height 5
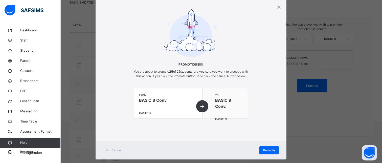
scroll to position [30, 0]
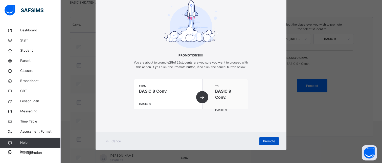
click at [266, 140] on span "Promote" at bounding box center [269, 141] width 12 height 5
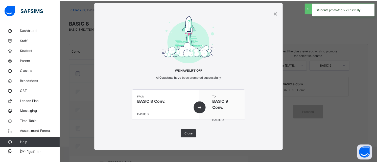
scroll to position [52, 0]
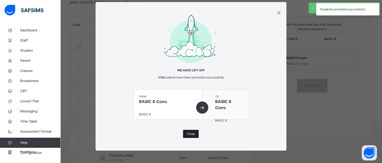
click at [189, 131] on span "Close" at bounding box center [191, 133] width 8 height 5
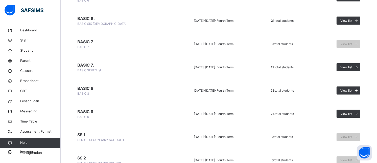
scroll to position [731, 0]
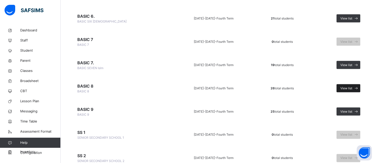
click at [348, 90] on span "View list" at bounding box center [346, 88] width 12 height 5
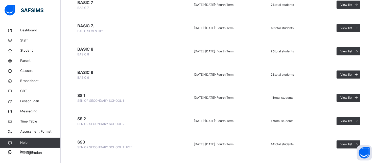
scroll to position [776, 0]
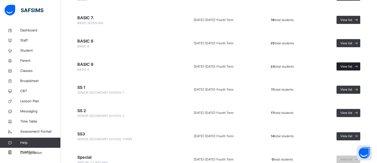
click at [351, 67] on span "View list" at bounding box center [346, 66] width 12 height 5
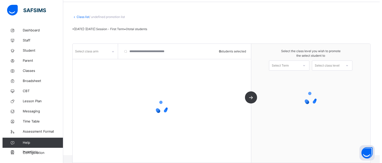
scroll to position [18, 0]
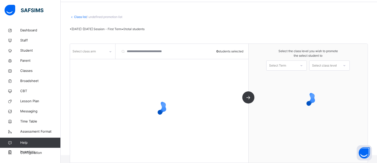
click at [105, 53] on div "Select class arm" at bounding box center [88, 51] width 36 height 8
click at [105, 48] on div "Select class arm" at bounding box center [88, 51] width 36 height 8
click at [112, 51] on div at bounding box center [110, 52] width 9 height 8
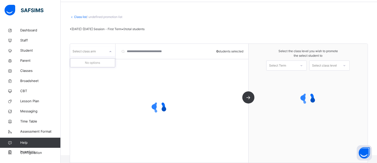
click at [285, 64] on div "Select Term" at bounding box center [277, 65] width 17 height 10
click at [102, 51] on div "Select class arm" at bounding box center [88, 51] width 36 height 8
click at [133, 54] on input "search" at bounding box center [146, 51] width 56 height 15
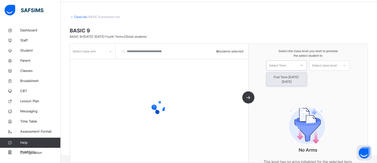
click at [294, 66] on div "Select Term" at bounding box center [282, 65] width 30 height 8
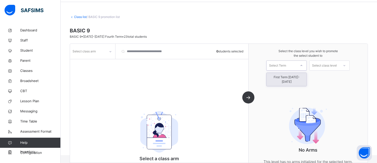
click at [285, 77] on div "First Term [DATE]-[DATE]" at bounding box center [287, 79] width 40 height 13
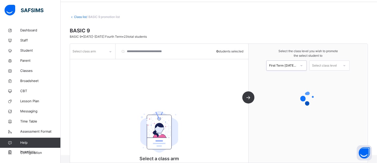
click at [344, 63] on div at bounding box center [344, 65] width 9 height 9
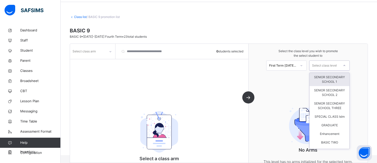
click at [335, 83] on div "SENIOR SECONDARY SCHOOL 1" at bounding box center [330, 79] width 40 height 13
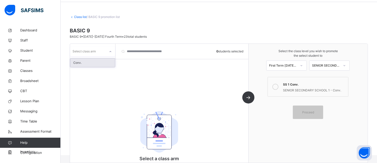
click at [98, 55] on div "Select class arm" at bounding box center [88, 51] width 36 height 8
click at [93, 62] on div "Conv." at bounding box center [92, 62] width 45 height 9
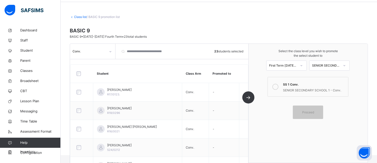
click at [278, 88] on icon at bounding box center [275, 87] width 6 height 6
click at [314, 110] on span "Proceed" at bounding box center [308, 112] width 12 height 5
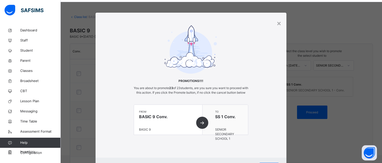
drag, startPoint x: 379, startPoint y: 40, endPoint x: 375, endPoint y: 61, distance: 20.6
click at [375, 61] on div "× Promotions!!!! You are about to promote 23 of 23 students, are you sure you w…" at bounding box center [191, 81] width 382 height 163
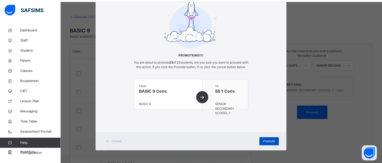
click at [264, 138] on div "Promote" at bounding box center [268, 141] width 19 height 8
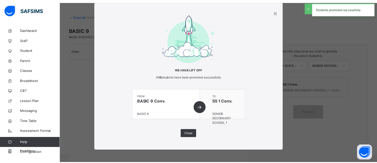
scroll to position [11, 0]
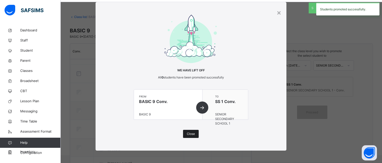
click at [187, 135] on span "Close" at bounding box center [191, 133] width 8 height 5
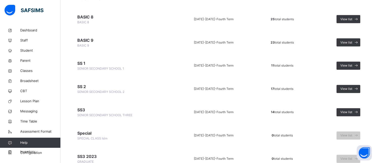
scroll to position [817, 0]
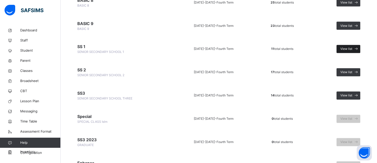
click at [356, 46] on div "View list" at bounding box center [349, 49] width 24 height 8
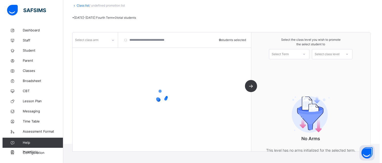
scroll to position [37, 0]
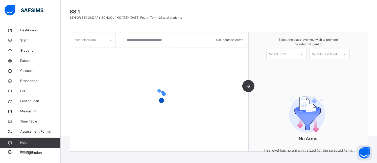
click at [103, 41] on div "Select class arm" at bounding box center [88, 40] width 36 height 8
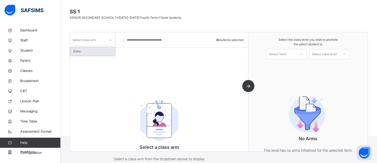
click at [96, 52] on div "Conv." at bounding box center [92, 51] width 45 height 9
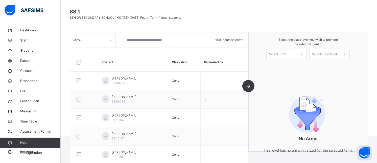
click at [278, 54] on div "Select Term" at bounding box center [277, 54] width 17 height 10
click at [281, 64] on div "First Term [DATE]-[DATE]" at bounding box center [287, 67] width 40 height 13
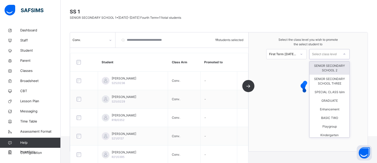
click at [327, 56] on div "Select class level" at bounding box center [324, 54] width 25 height 10
click at [328, 69] on div "SENIOR SECONDARY SCHOOL 2" at bounding box center [330, 67] width 40 height 13
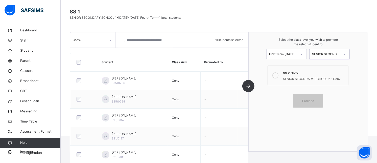
click at [280, 72] on div at bounding box center [275, 75] width 10 height 12
click at [307, 99] on span "Proceed" at bounding box center [308, 101] width 12 height 5
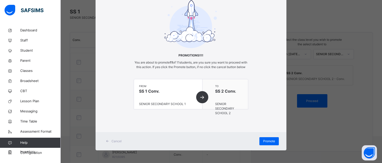
scroll to position [30, 0]
click at [264, 141] on span "Promote" at bounding box center [269, 141] width 12 height 5
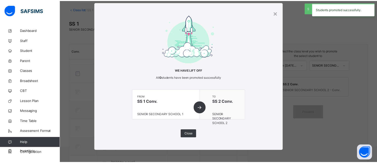
scroll to position [37, 0]
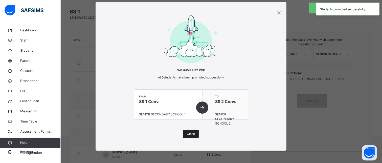
click at [193, 133] on span "Close" at bounding box center [191, 133] width 8 height 5
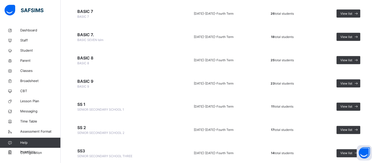
scroll to position [762, 0]
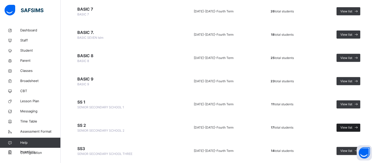
click at [348, 126] on span "View list" at bounding box center [346, 127] width 12 height 5
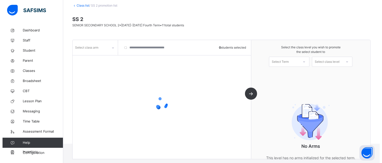
scroll to position [37, 0]
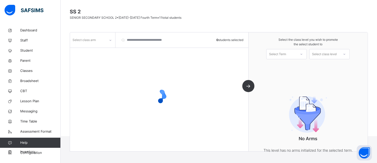
click at [102, 41] on div "Select class arm" at bounding box center [88, 40] width 36 height 8
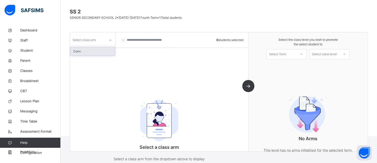
click at [98, 51] on div "Conv." at bounding box center [92, 51] width 45 height 9
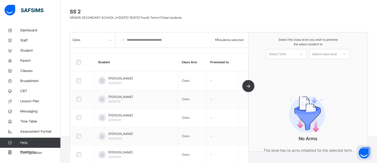
click at [286, 54] on div "Select Term" at bounding box center [277, 54] width 17 height 10
click at [287, 67] on div "First Term [DATE]-[DATE]" at bounding box center [287, 67] width 40 height 13
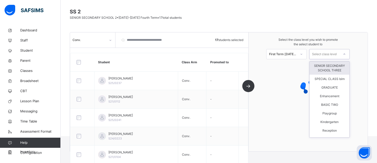
click at [335, 52] on div "Select class level" at bounding box center [324, 54] width 25 height 10
click at [328, 71] on div "SENIOR SECONDARY SCHOOL THREE" at bounding box center [330, 67] width 40 height 13
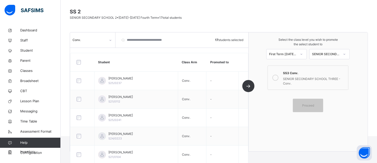
click at [278, 77] on icon at bounding box center [275, 78] width 6 height 6
click at [302, 106] on span "Proceed" at bounding box center [308, 105] width 23 height 5
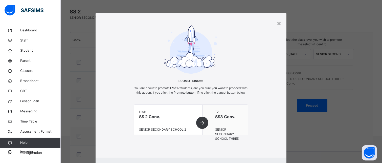
scroll to position [30, 0]
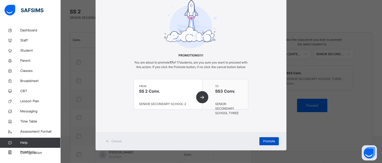
click at [269, 140] on span "Promote" at bounding box center [269, 141] width 12 height 5
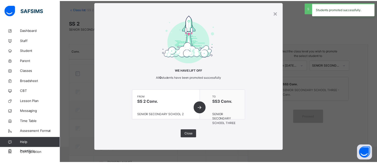
scroll to position [37, 0]
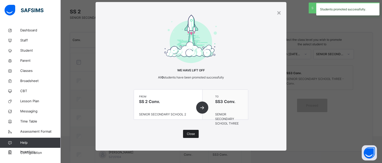
click at [187, 135] on span "Close" at bounding box center [191, 133] width 8 height 5
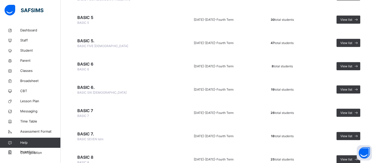
scroll to position [662, 0]
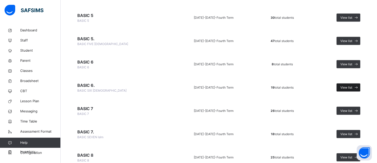
click at [351, 88] on span "View list" at bounding box center [346, 87] width 12 height 5
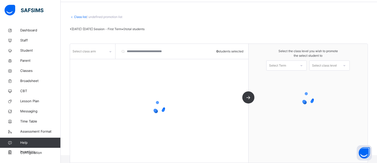
scroll to position [18, 0]
click at [282, 64] on div "Select the class level you wish to promote the select student to Select Term Se…" at bounding box center [308, 60] width 119 height 32
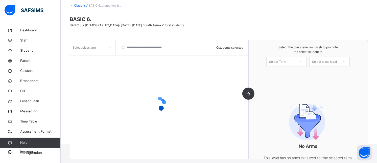
scroll to position [37, 0]
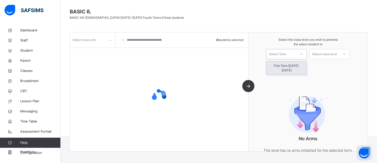
click at [284, 55] on div "Select Term" at bounding box center [277, 54] width 17 height 10
click at [284, 66] on div "First Term [DATE]-[DATE]" at bounding box center [287, 67] width 40 height 13
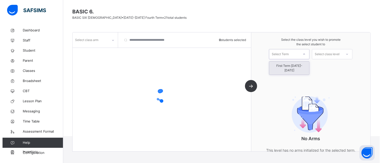
scroll to position [26, 0]
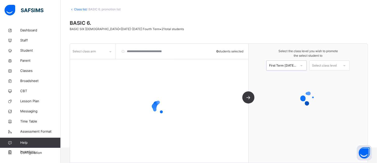
click at [335, 64] on div "Select class level" at bounding box center [324, 65] width 25 height 10
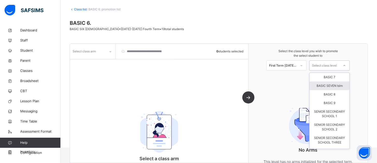
click at [328, 84] on div "BASIC SEVEN Islm" at bounding box center [330, 85] width 40 height 9
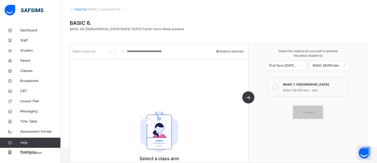
click at [278, 87] on icon at bounding box center [275, 87] width 6 height 6
click at [97, 49] on div "Select class arm" at bounding box center [88, 51] width 36 height 8
click at [92, 61] on div "Islm." at bounding box center [92, 62] width 45 height 9
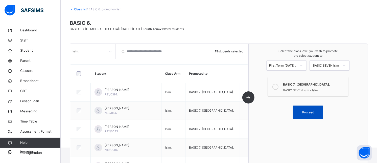
click at [307, 110] on span "Proceed" at bounding box center [308, 112] width 12 height 5
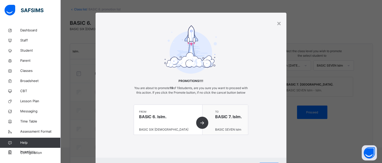
scroll to position [30, 0]
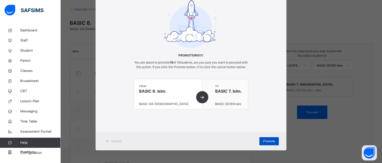
click at [263, 141] on span "Promote" at bounding box center [269, 141] width 12 height 5
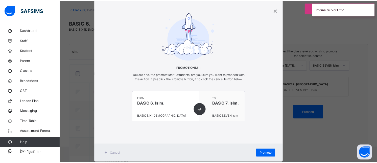
scroll to position [13, 0]
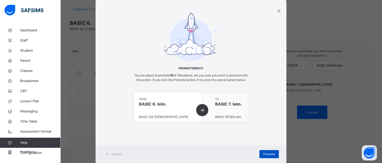
click at [267, 156] on span "Promote" at bounding box center [269, 154] width 12 height 5
click at [280, 10] on div "×" at bounding box center [278, 10] width 5 height 11
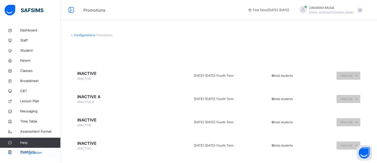
click at [31, 151] on span "Configuration" at bounding box center [40, 152] width 40 height 5
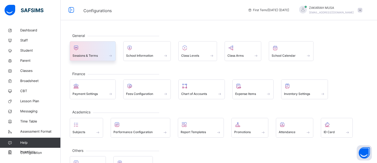
click at [93, 55] on span "Sessions & Terms" at bounding box center [85, 55] width 25 height 5
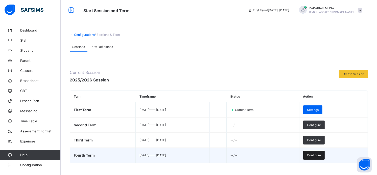
click at [321, 157] on span "Configure" at bounding box center [314, 156] width 14 height 4
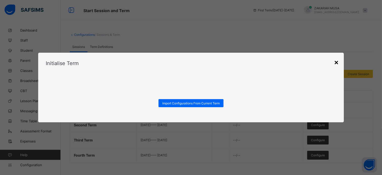
click at [335, 64] on div "×" at bounding box center [336, 62] width 5 height 9
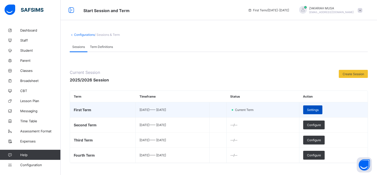
click at [319, 112] on span "Settings" at bounding box center [313, 110] width 12 height 4
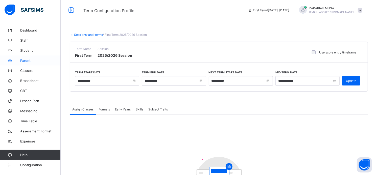
click at [28, 72] on span "Classes" at bounding box center [40, 71] width 40 height 4
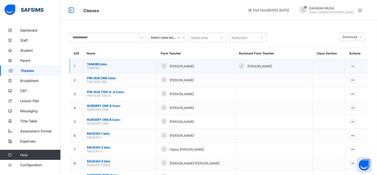
click at [104, 66] on span "[PERSON_NAME]." at bounding box center [120, 64] width 66 height 4
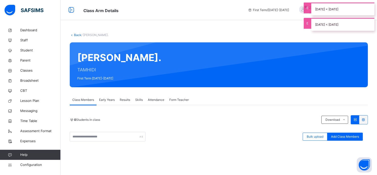
click at [105, 100] on span "Early Years" at bounding box center [107, 100] width 16 height 5
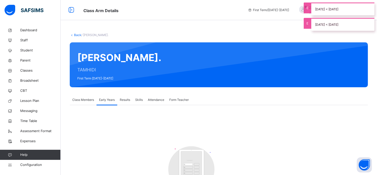
click at [93, 99] on span "Class Members" at bounding box center [83, 100] width 22 height 5
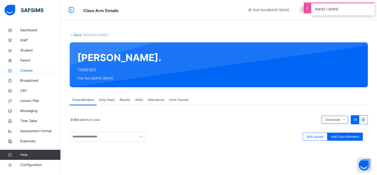
click at [31, 70] on span "Classes" at bounding box center [40, 70] width 40 height 5
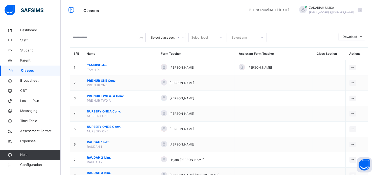
click at [102, 95] on span "PRE NUR TWO A. A Conv." at bounding box center [120, 96] width 66 height 5
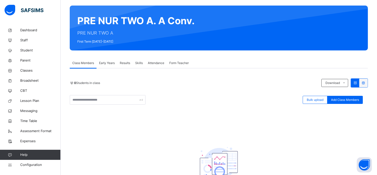
scroll to position [37, 0]
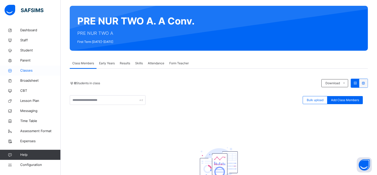
click at [30, 72] on span "Classes" at bounding box center [40, 70] width 40 height 5
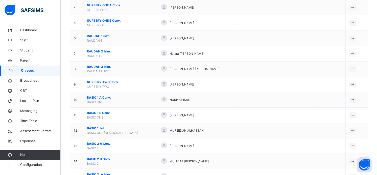
scroll to position [114, 0]
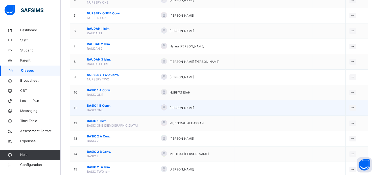
click at [99, 108] on span "BASIC 1 B Conv." at bounding box center [120, 106] width 66 height 5
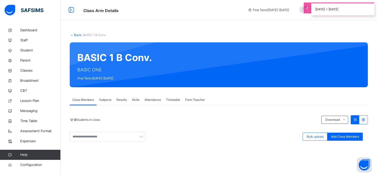
click at [106, 102] on span "Subjects" at bounding box center [105, 100] width 12 height 5
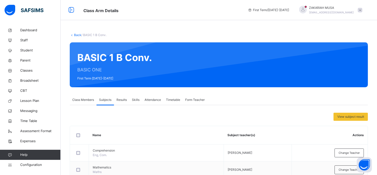
click at [86, 100] on span "Class Members" at bounding box center [83, 100] width 22 height 5
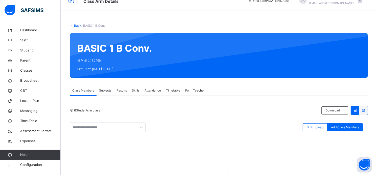
scroll to position [3, 0]
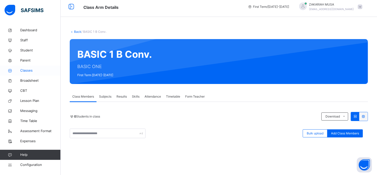
click at [28, 73] on span "Classes" at bounding box center [40, 70] width 40 height 5
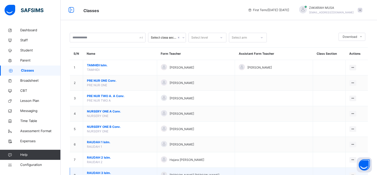
click at [96, 172] on span "RAUDAH 3 Islm." at bounding box center [120, 173] width 66 height 5
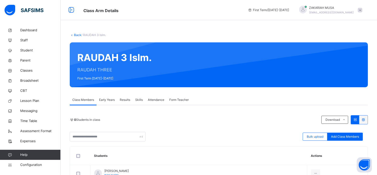
scroll to position [124, 0]
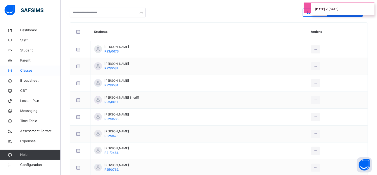
click at [30, 71] on span "Classes" at bounding box center [40, 70] width 40 height 5
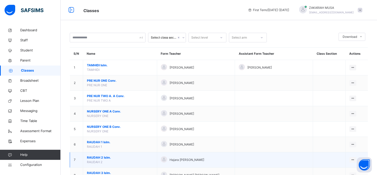
click at [99, 156] on span "RAUDAH 2 Islm." at bounding box center [120, 158] width 66 height 5
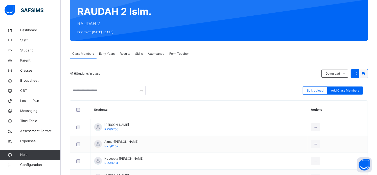
scroll to position [47, 0]
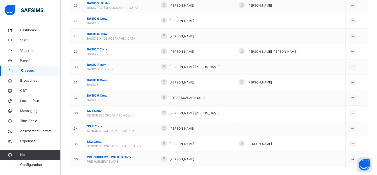
scroll to position [453, 0]
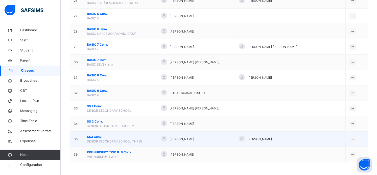
click at [97, 137] on span "SS3 Conv." at bounding box center [120, 137] width 66 height 5
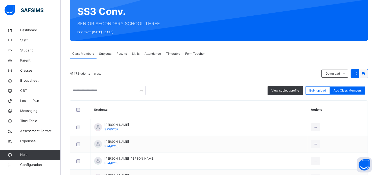
scroll to position [6, 0]
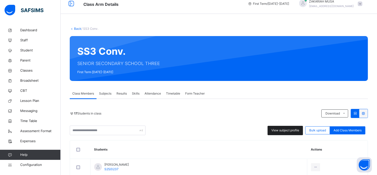
click at [289, 128] on div "View subject profile" at bounding box center [285, 130] width 35 height 9
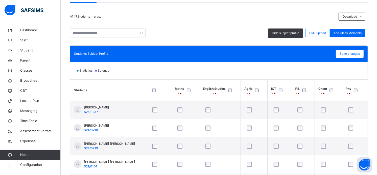
scroll to position [104, 0]
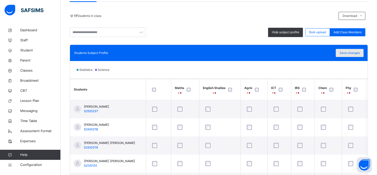
click at [348, 52] on span "Save changes" at bounding box center [350, 53] width 20 height 5
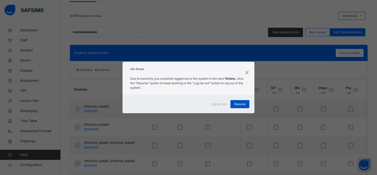
drag, startPoint x: 239, startPoint y: 103, endPoint x: 234, endPoint y: 101, distance: 5.3
click at [275, 19] on div "× Idle Mode Due to inactivity you would be logged out to the system in the next…" at bounding box center [188, 87] width 377 height 175
drag, startPoint x: 234, startPoint y: 102, endPoint x: 233, endPoint y: 47, distance: 55.4
click at [233, 47] on div "× Idle Mode Due to inactivity you would be logged out to the system in the next…" at bounding box center [188, 87] width 377 height 175
click at [236, 105] on span "Resume" at bounding box center [239, 104] width 11 height 5
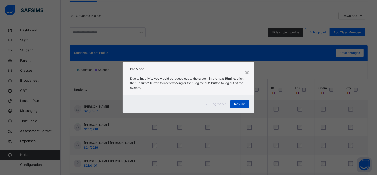
click at [236, 105] on div at bounding box center [220, 109] width 34 height 11
